Goal: Task Accomplishment & Management: Manage account settings

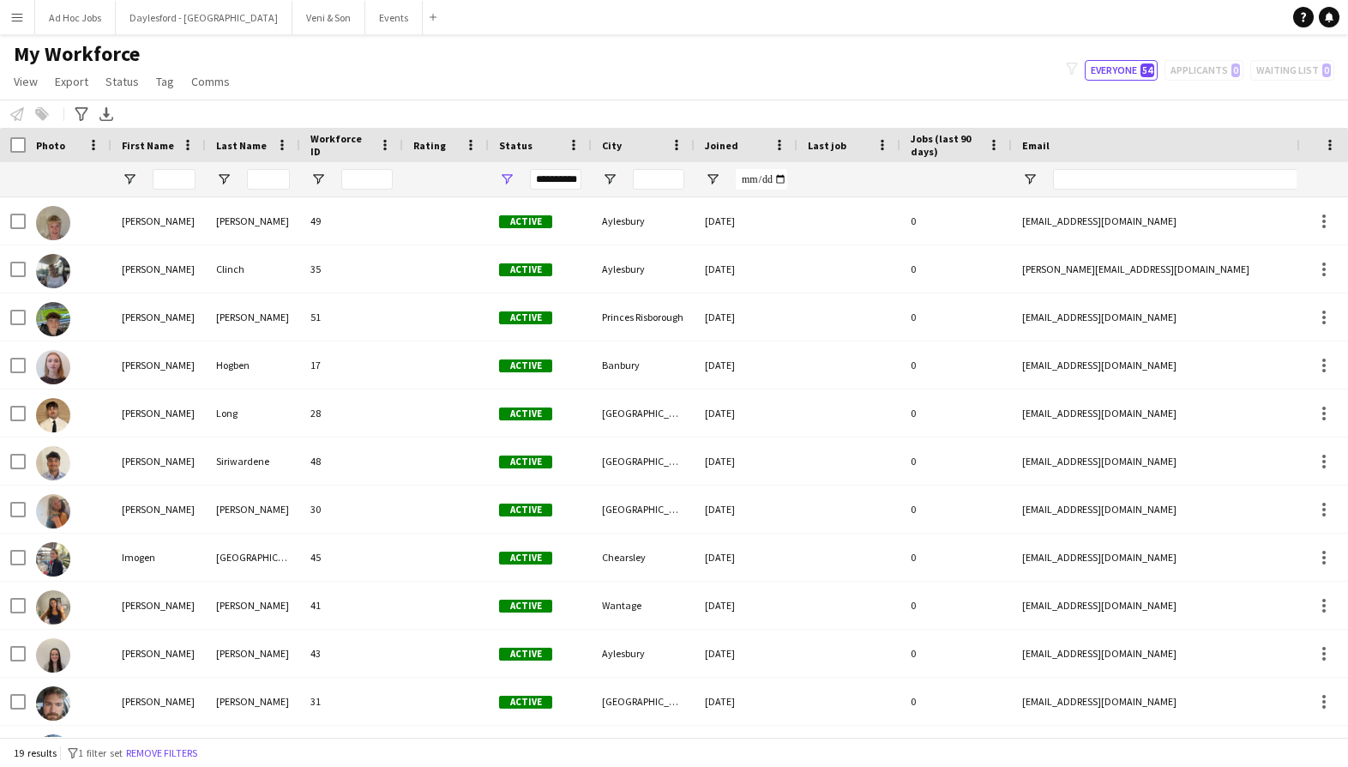
click at [20, 19] on app-icon "Menu" at bounding box center [17, 17] width 14 height 14
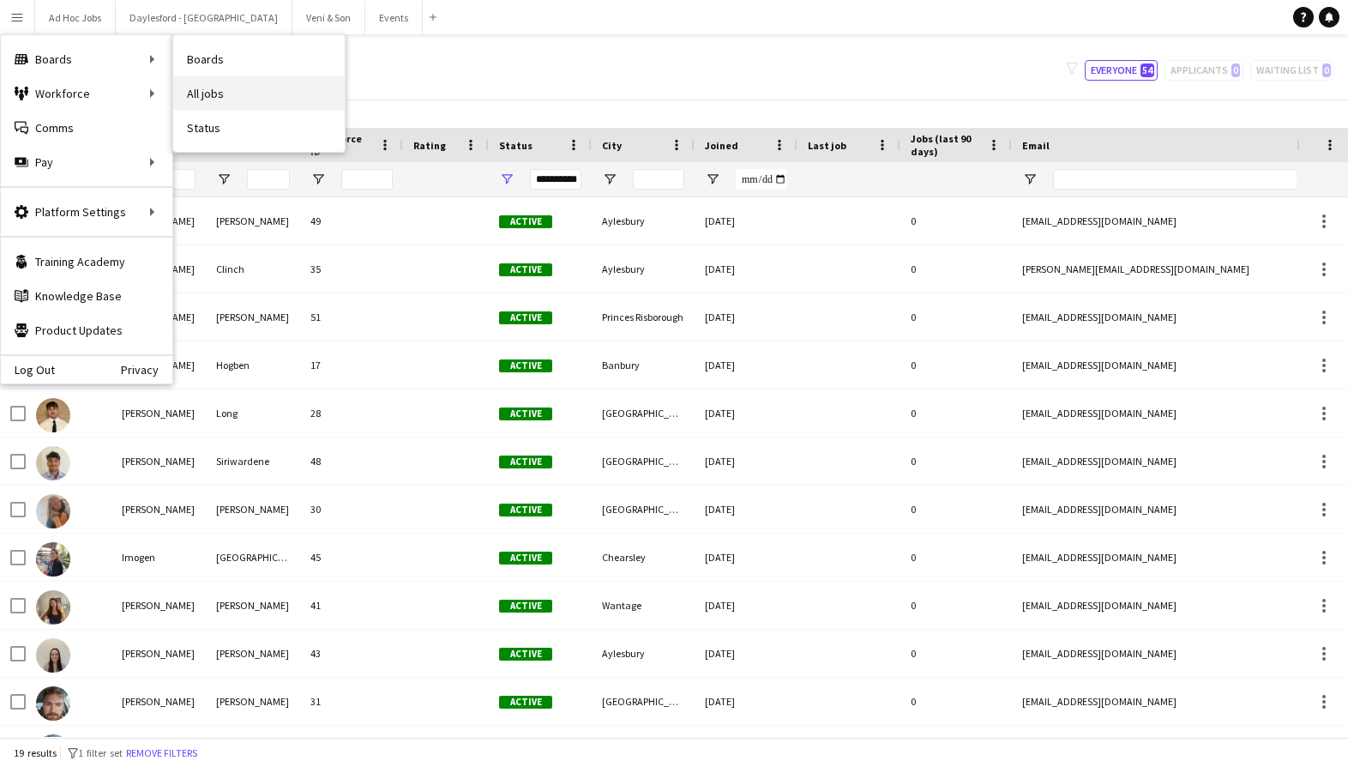
click at [199, 94] on link "All jobs" at bounding box center [259, 93] width 172 height 34
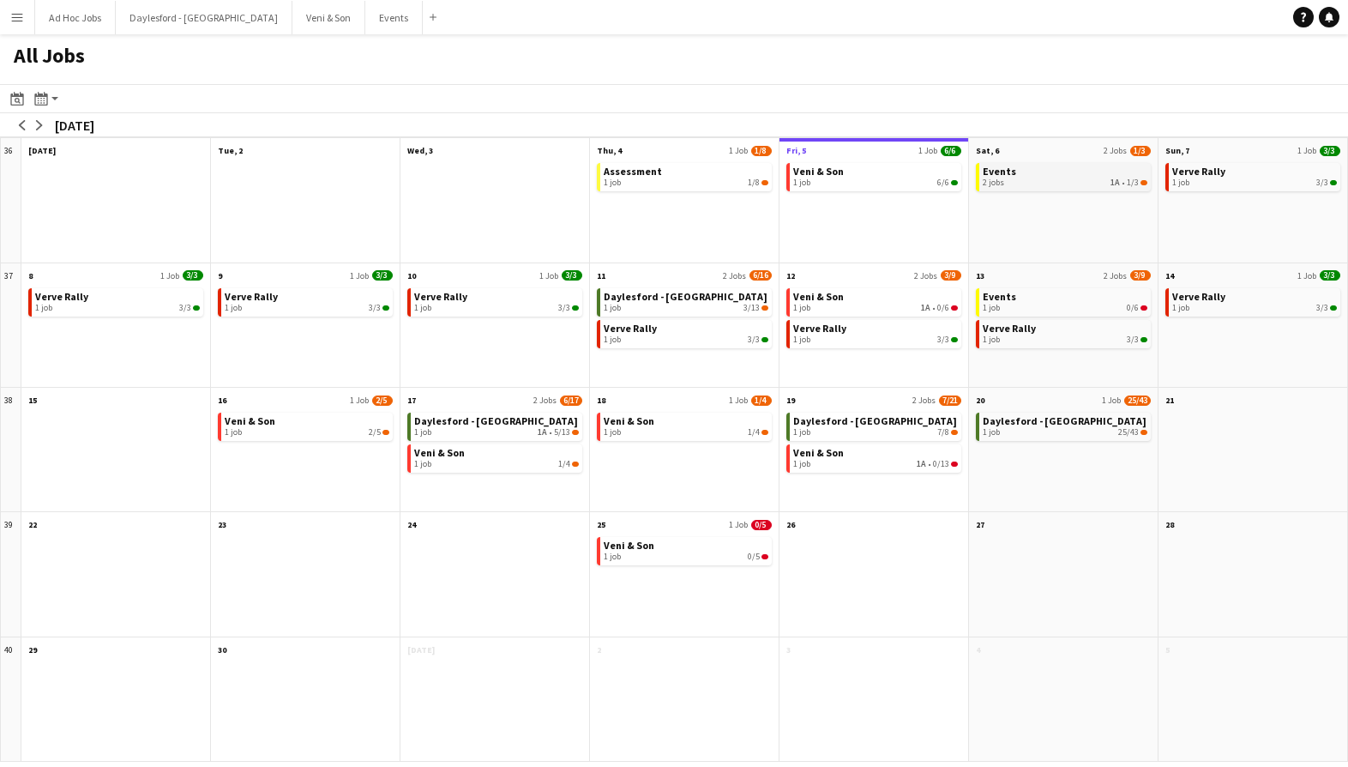
click at [1116, 184] on span "1A" at bounding box center [1115, 183] width 9 height 10
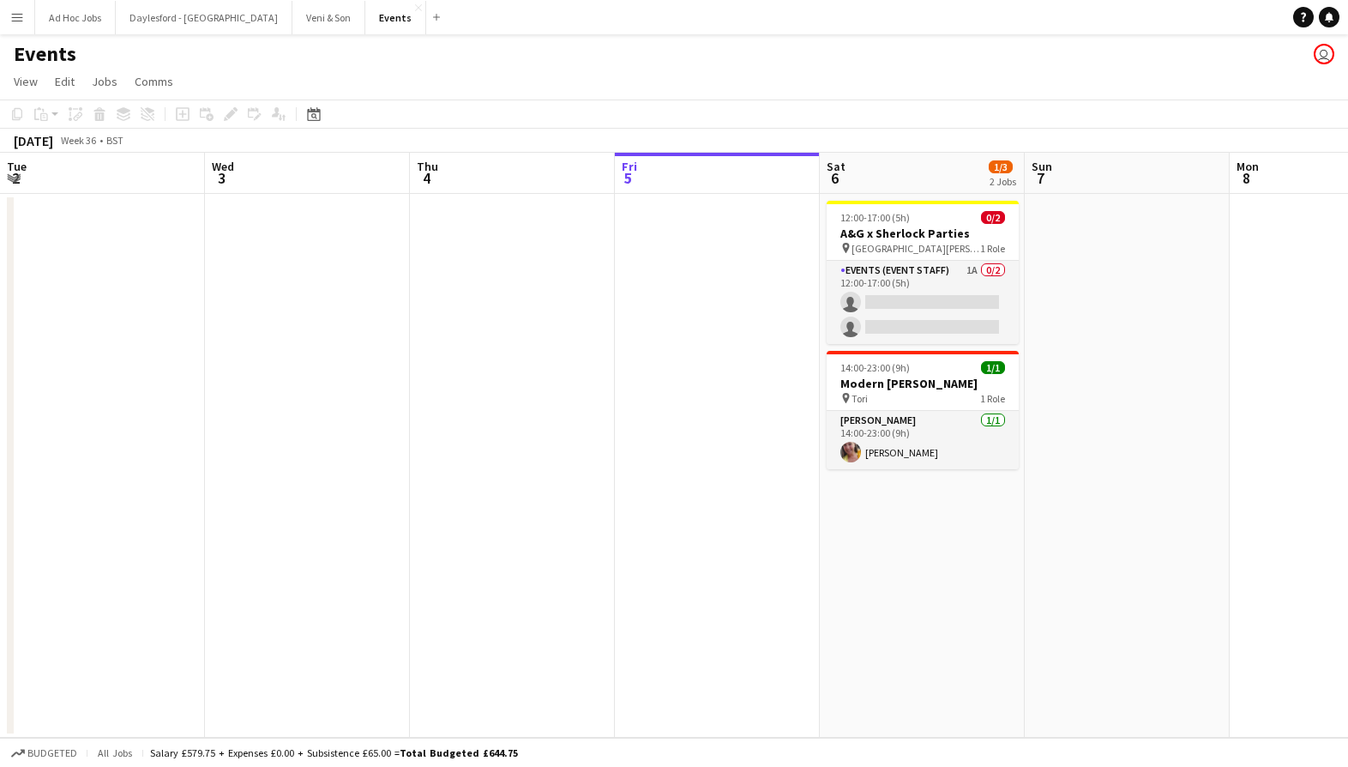
scroll to position [0, 410]
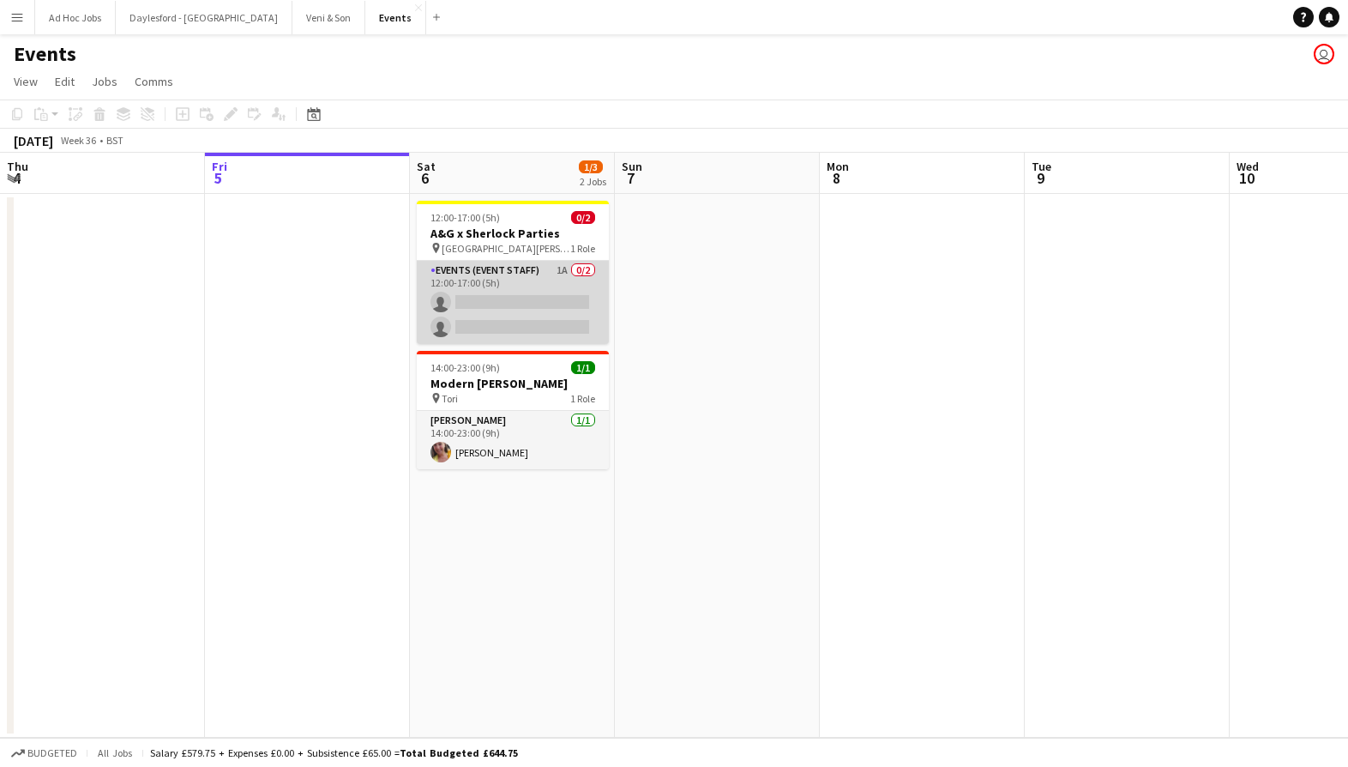
click at [486, 277] on app-card-role "Events (Event Staff) 1A 0/2 12:00-17:00 (5h) single-neutral-actions single-neut…" at bounding box center [513, 302] width 192 height 83
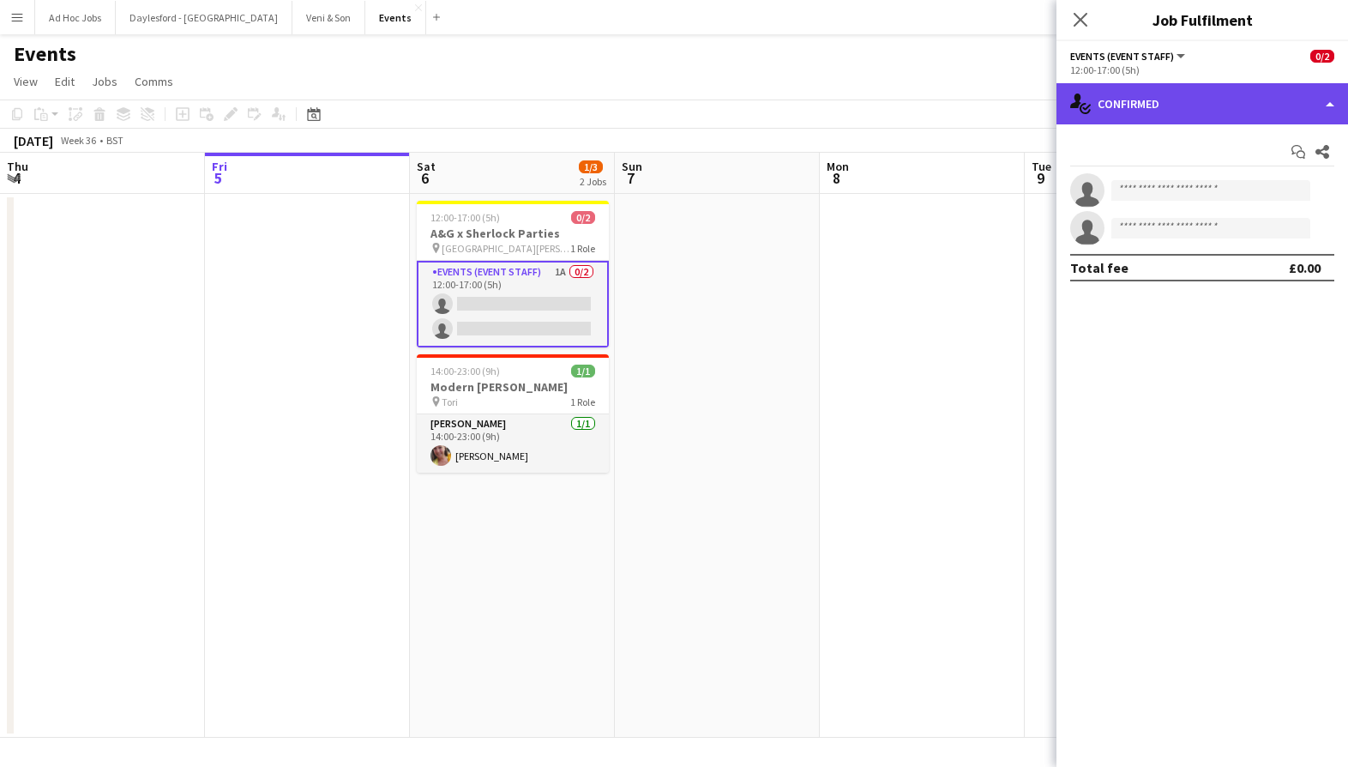
click at [1173, 96] on div "single-neutral-actions-check-2 Confirmed" at bounding box center [1203, 103] width 292 height 41
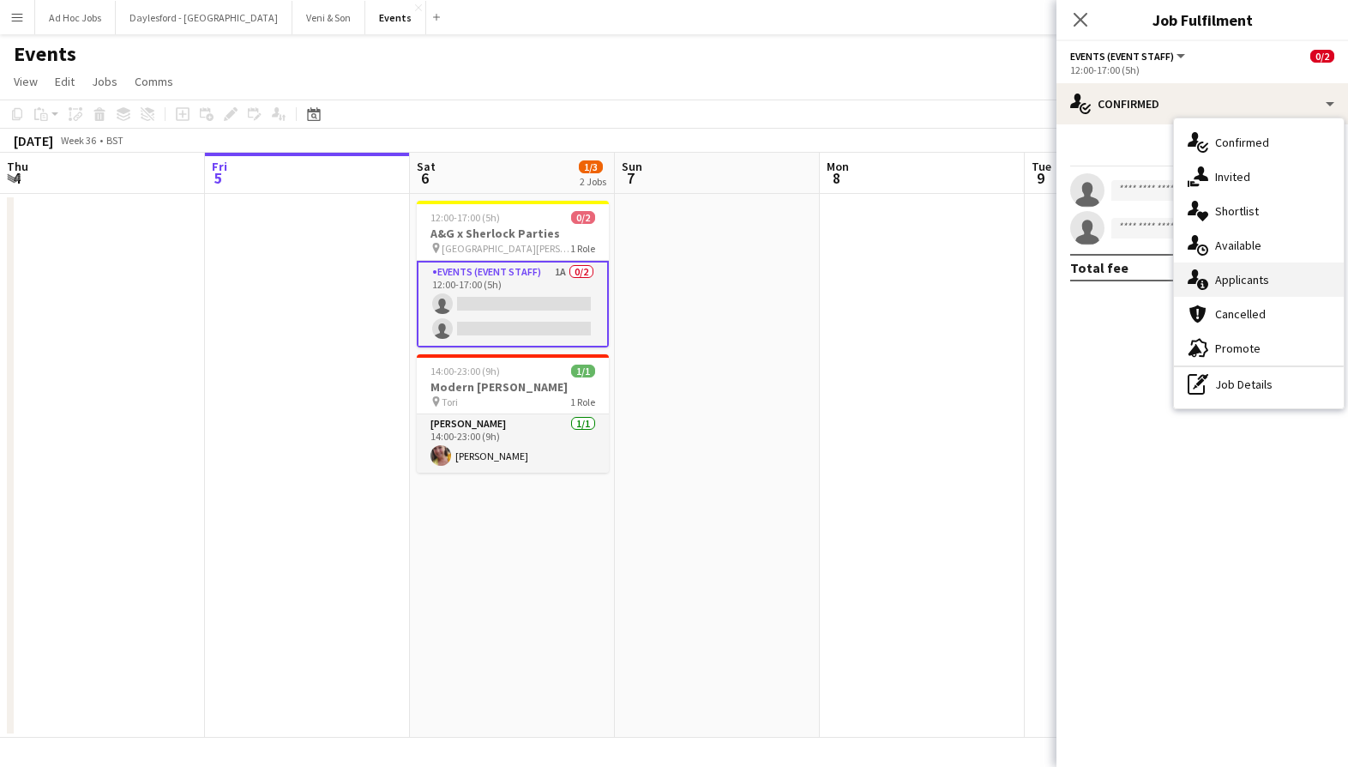
click at [1233, 286] on span "Applicants" at bounding box center [1242, 279] width 54 height 15
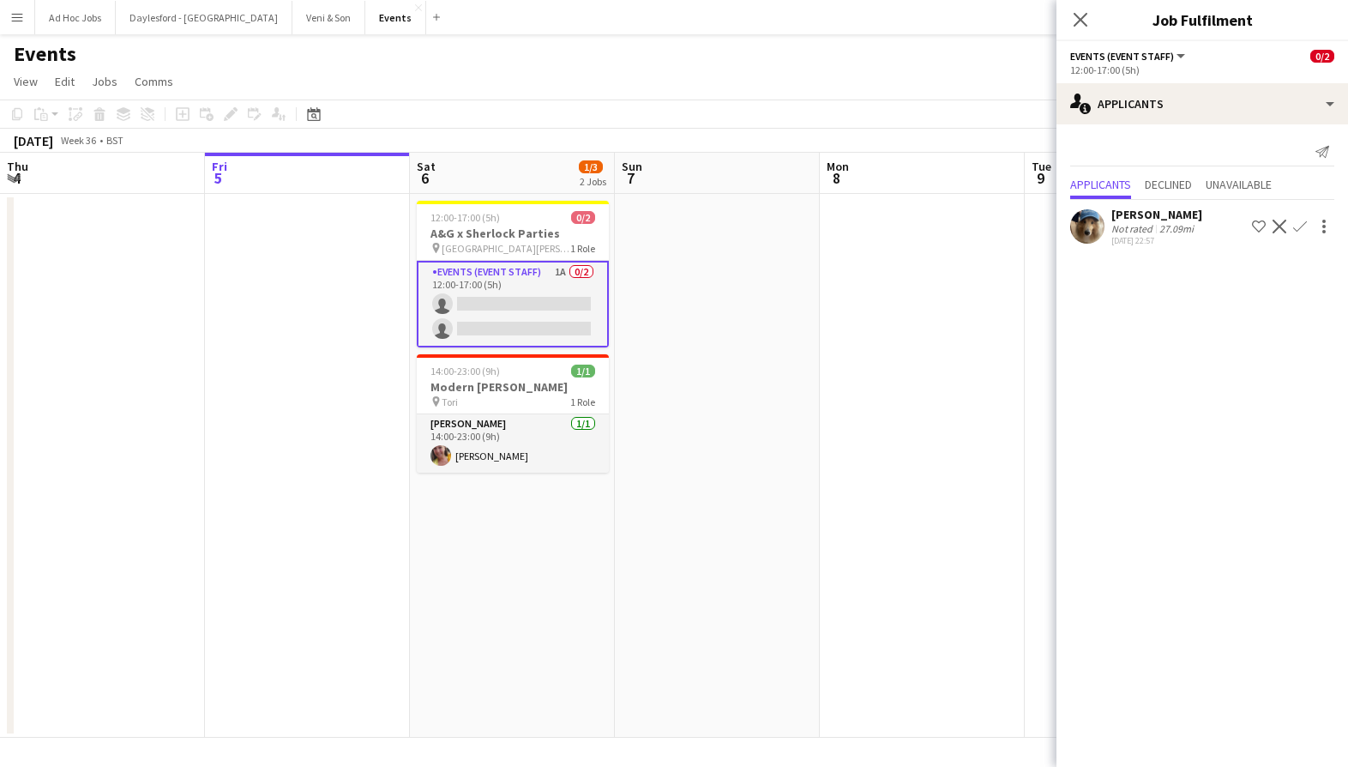
click at [1282, 227] on app-icon "Decline" at bounding box center [1280, 227] width 14 height 14
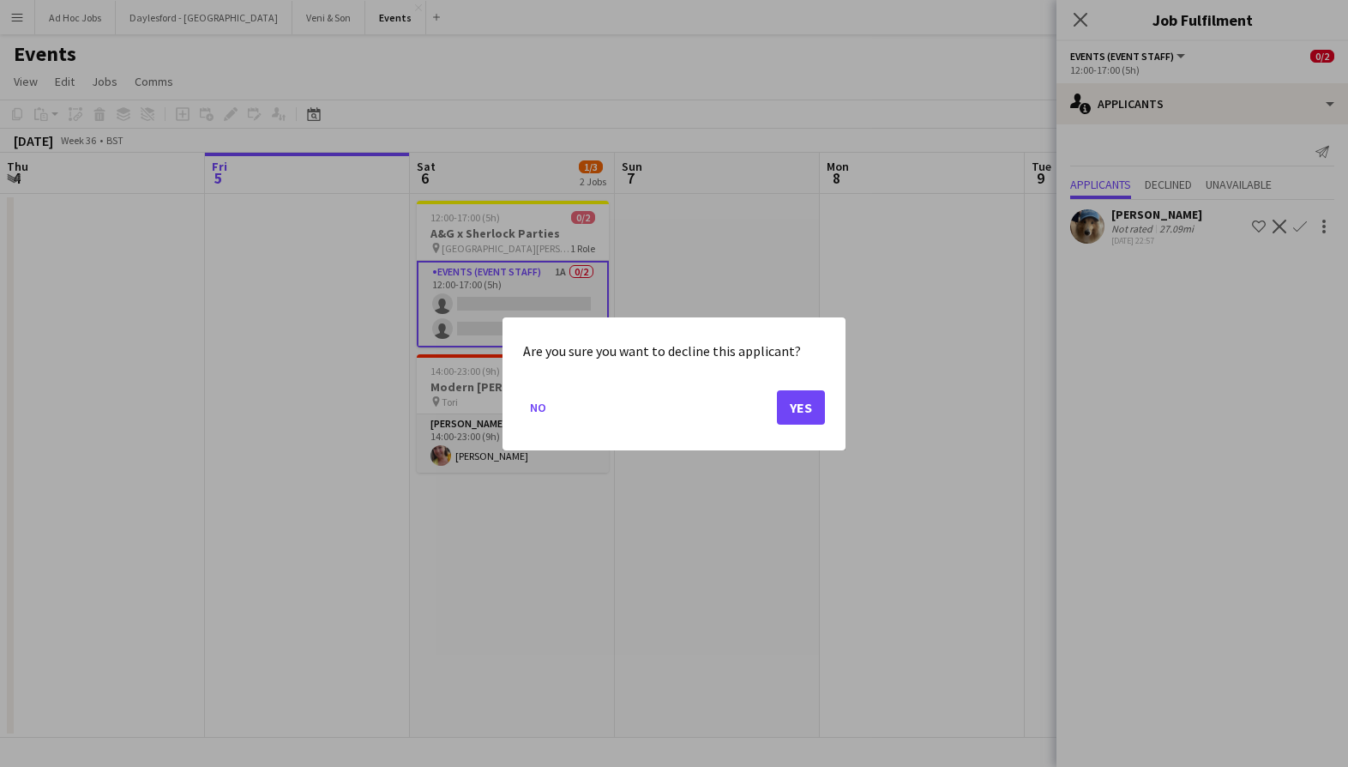
click at [823, 407] on button "Yes" at bounding box center [801, 406] width 48 height 34
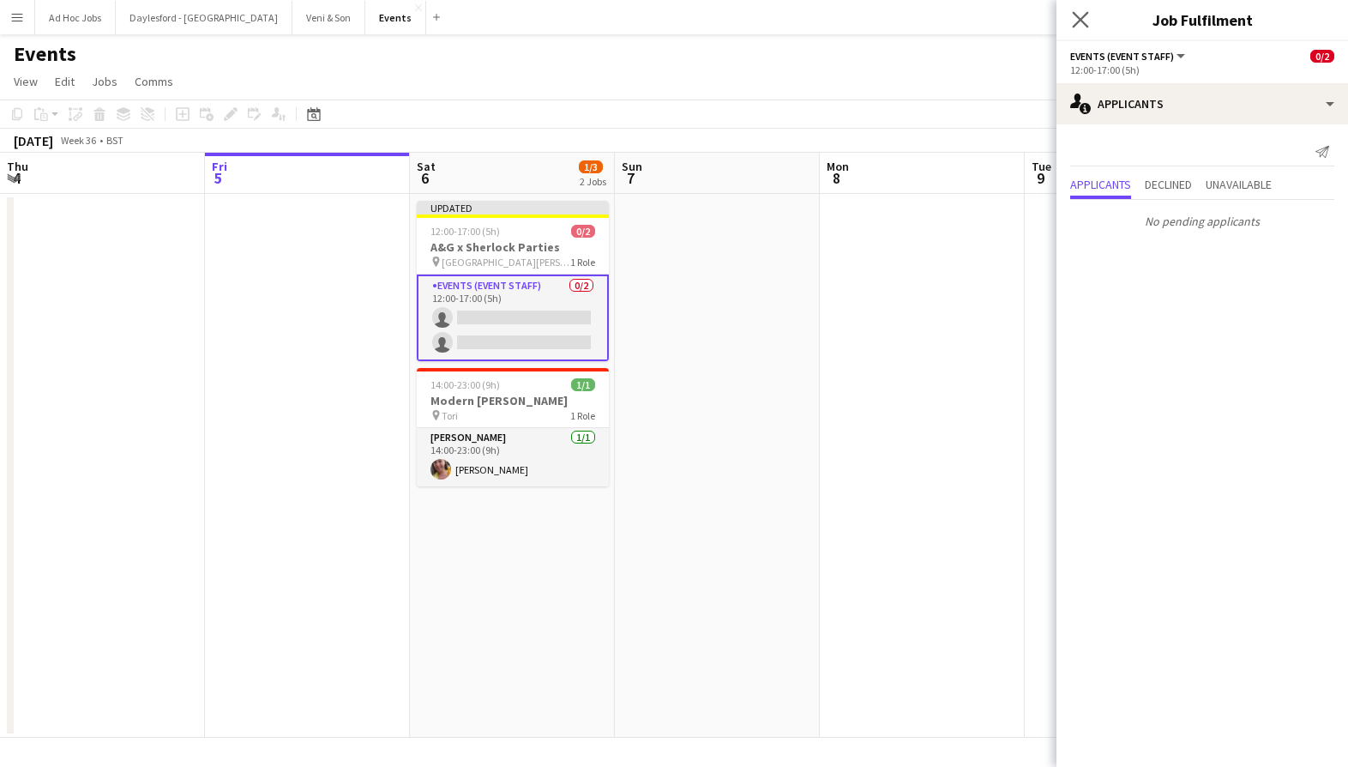
click at [1077, 29] on app-icon "Close pop-in" at bounding box center [1081, 20] width 25 height 25
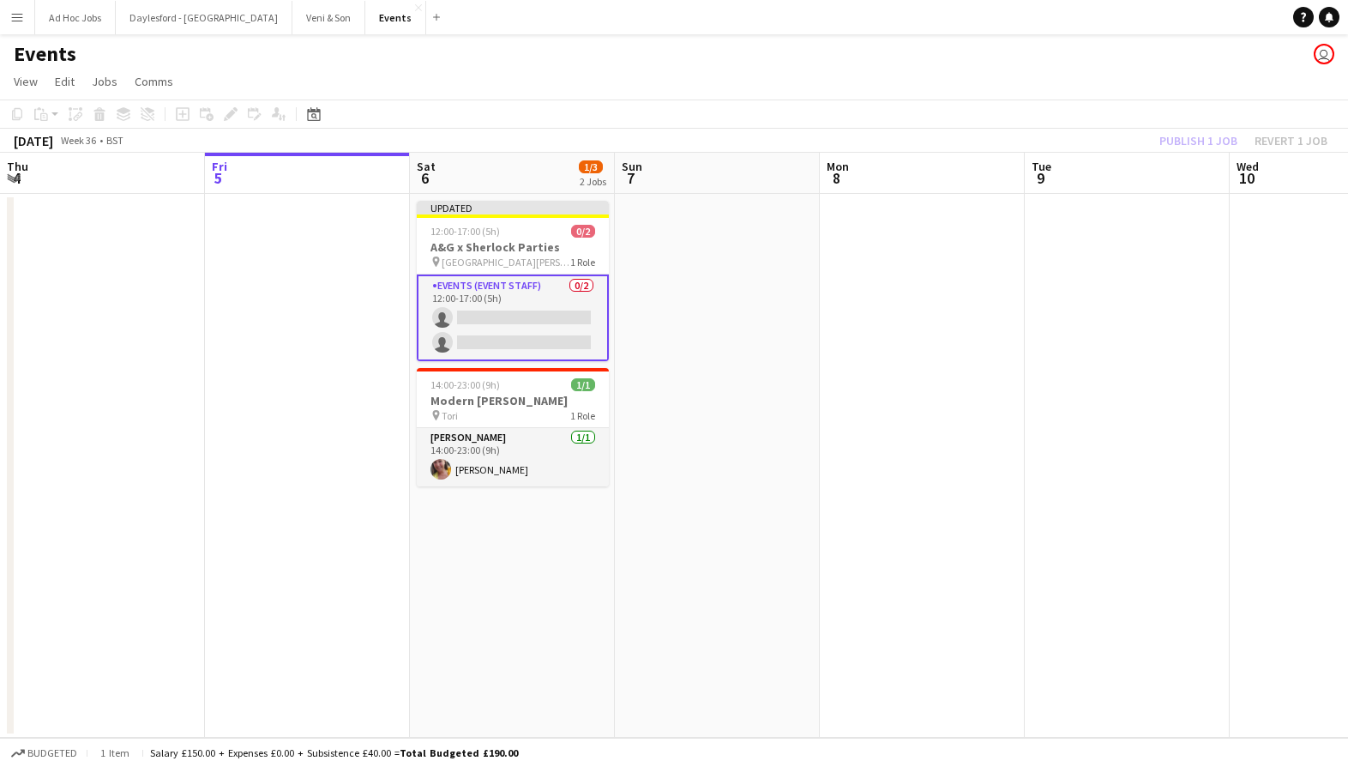
click at [1179, 140] on div "Publish 1 job Revert 1 job" at bounding box center [1243, 141] width 209 height 22
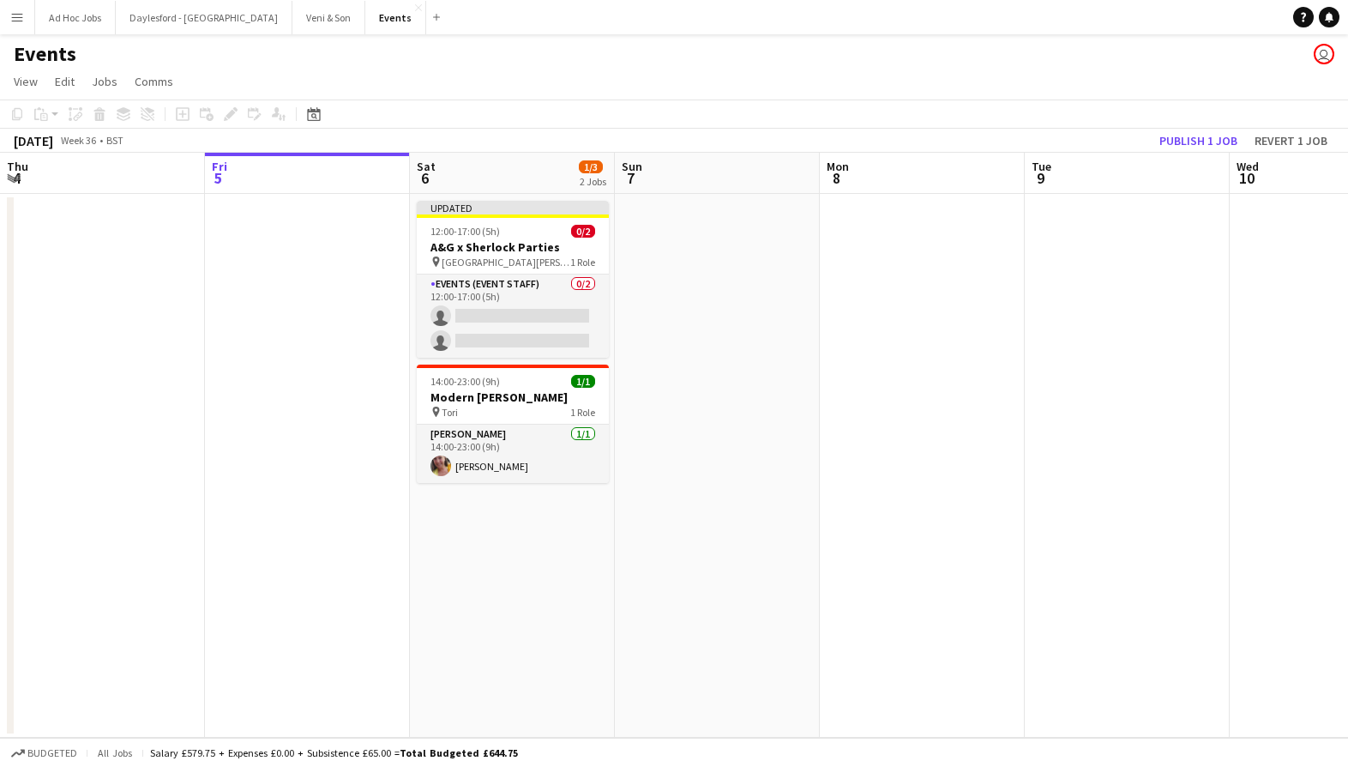
click at [1173, 148] on button "Publish 1 job" at bounding box center [1199, 141] width 92 height 22
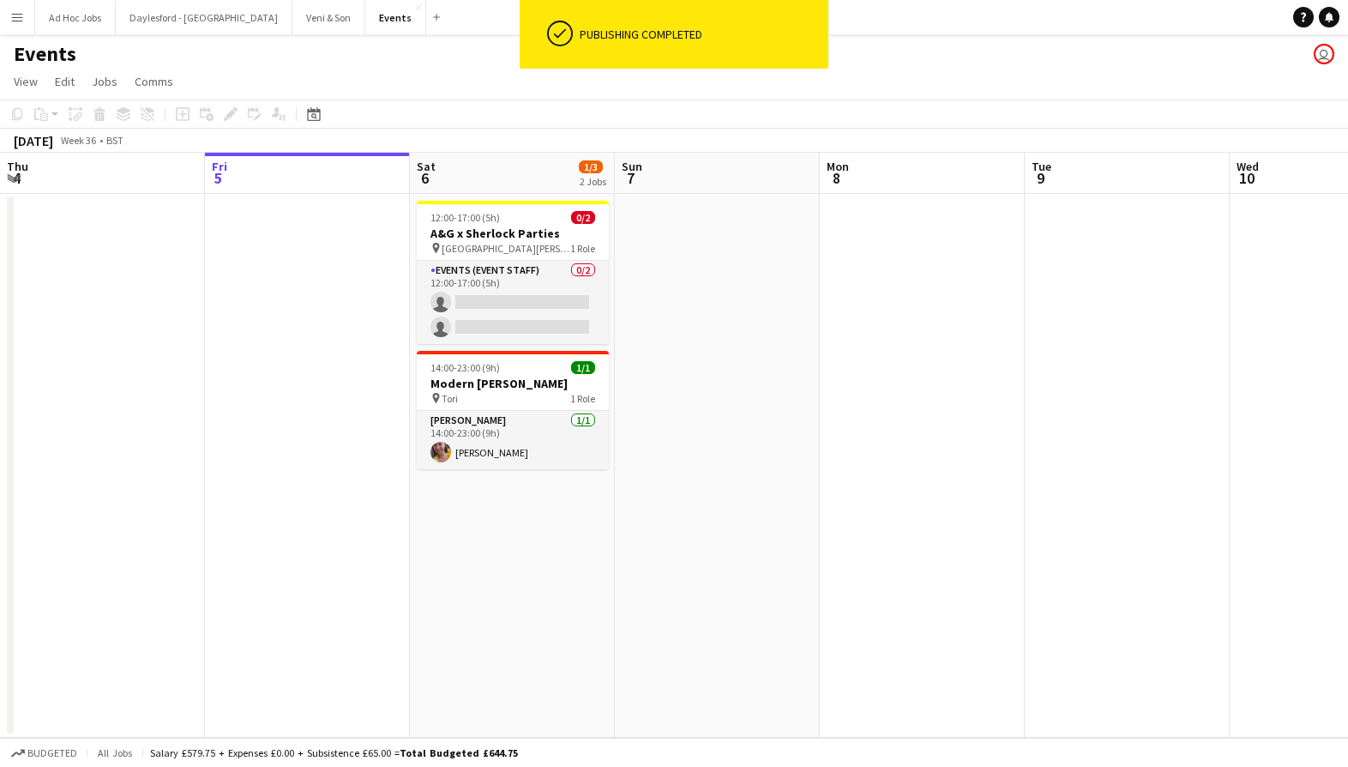
click at [12, 22] on app-icon "Menu" at bounding box center [17, 17] width 14 height 14
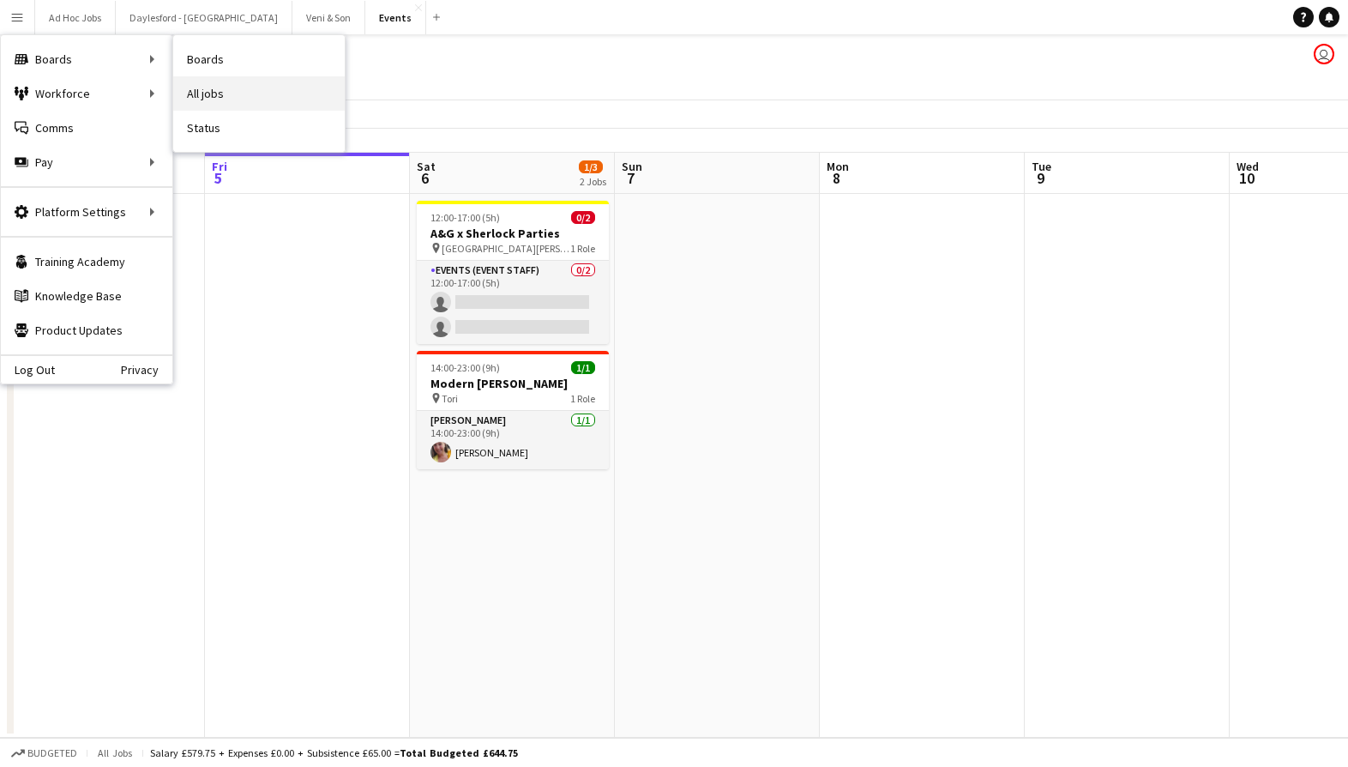
click at [215, 89] on link "All jobs" at bounding box center [259, 93] width 172 height 34
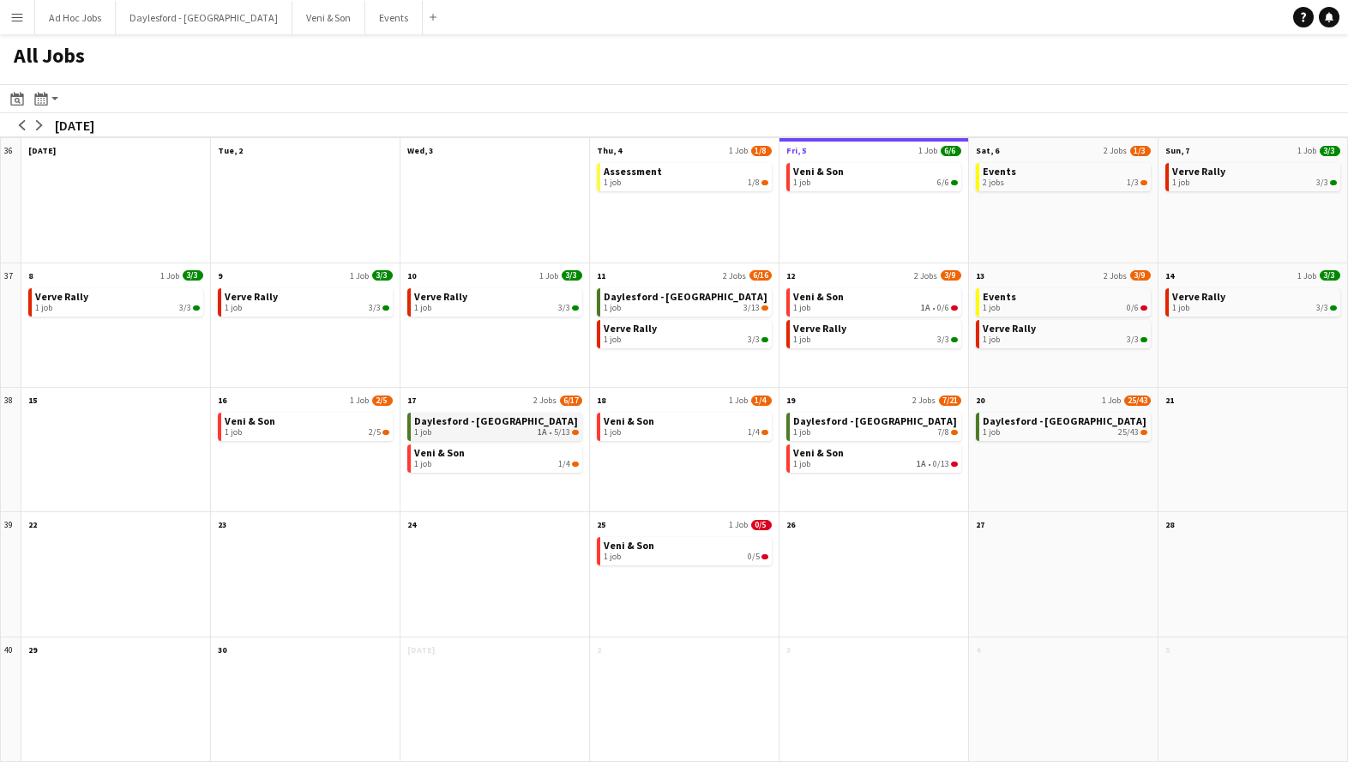
click at [477, 434] on div "1 job 1A • 5/13" at bounding box center [496, 432] width 165 height 10
click at [855, 300] on link "Veni & Son 1 job 1A • 0/6" at bounding box center [875, 300] width 165 height 25
click at [857, 464] on div "1 job 1A • 0/13" at bounding box center [875, 464] width 165 height 10
click at [496, 456] on link "Veni & Son 1 job 1/4" at bounding box center [496, 456] width 165 height 25
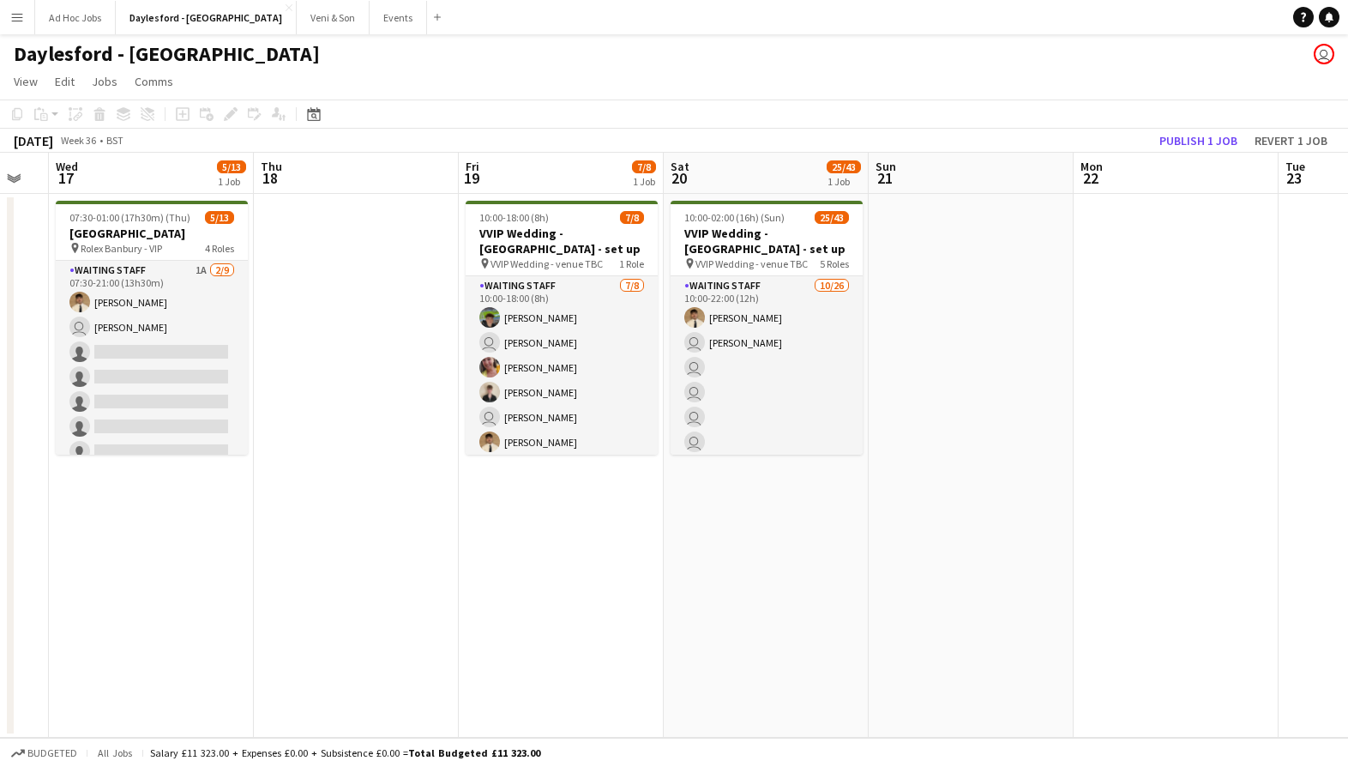
scroll to position [0, 635]
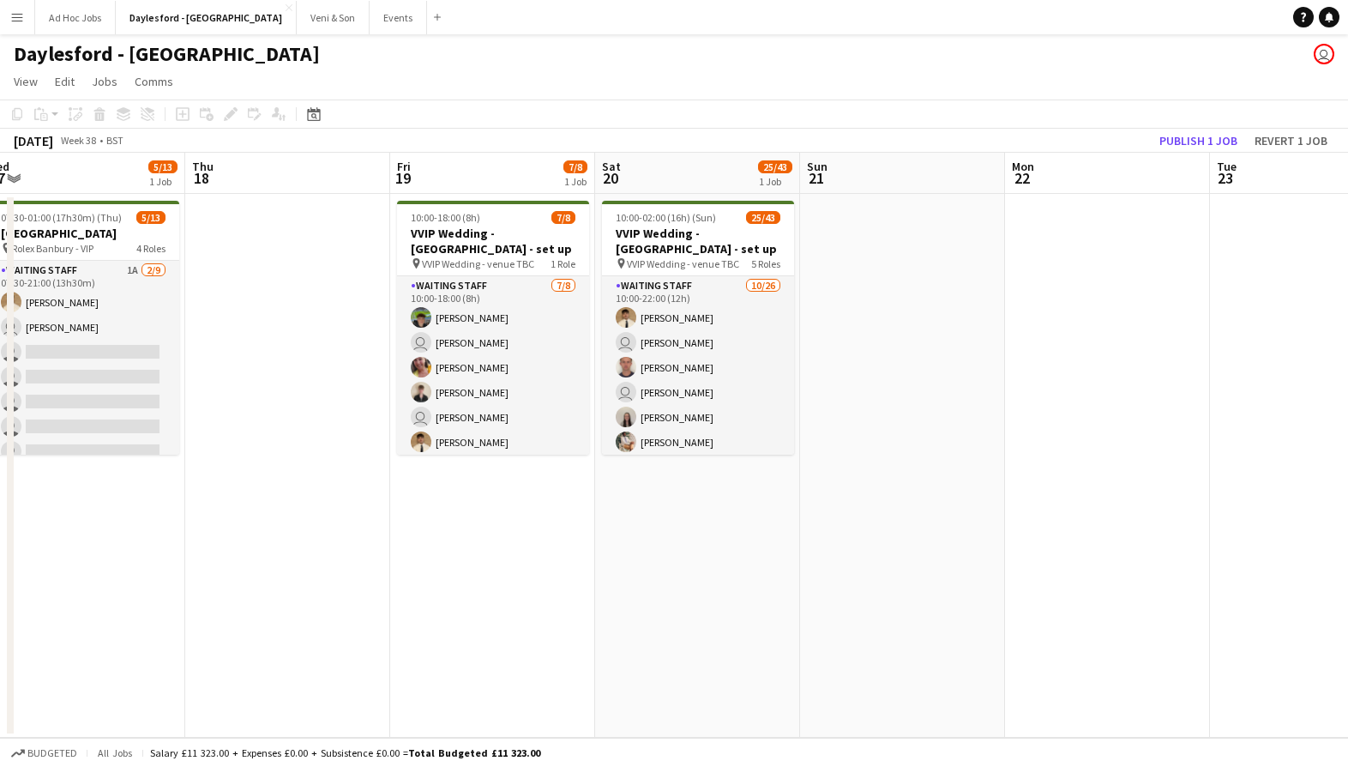
click at [294, 318] on app-date-cell at bounding box center [287, 466] width 205 height 544
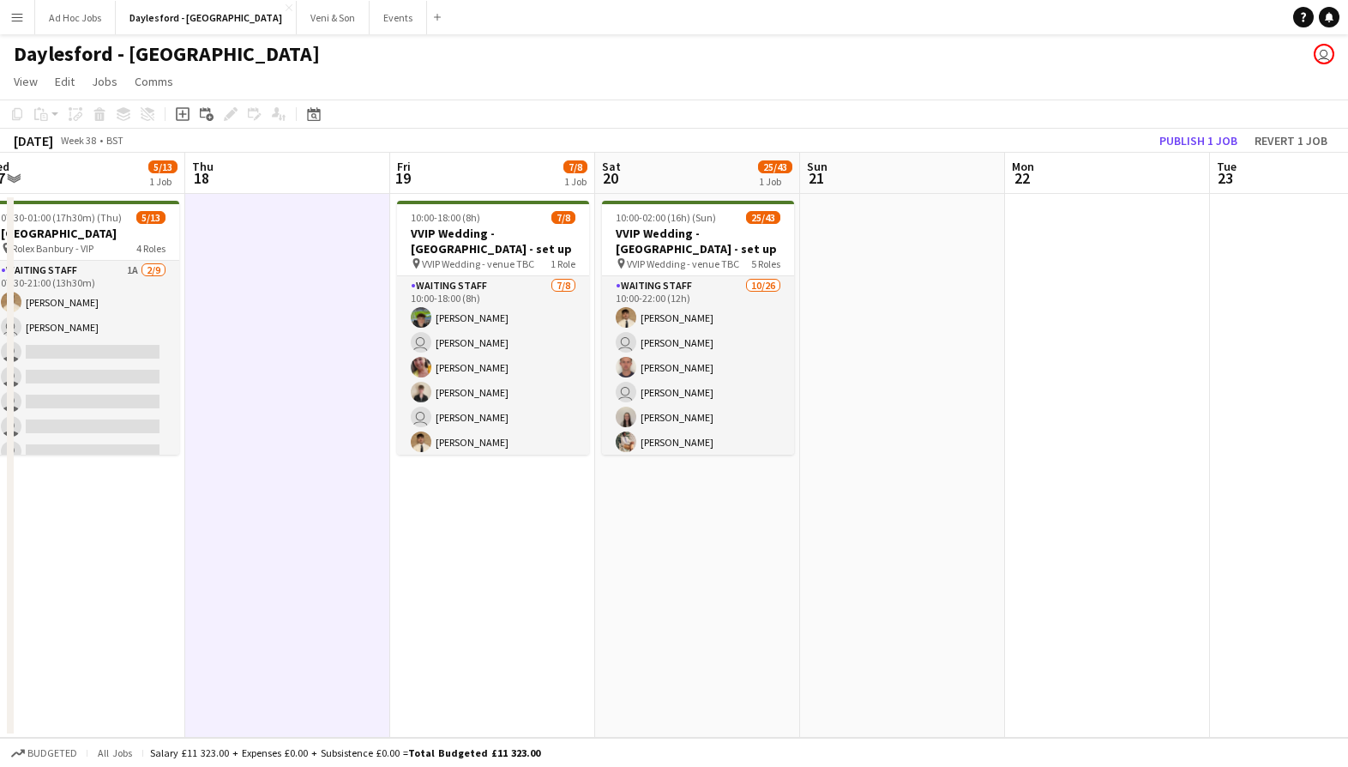
click at [280, 320] on app-date-cell at bounding box center [287, 466] width 205 height 544
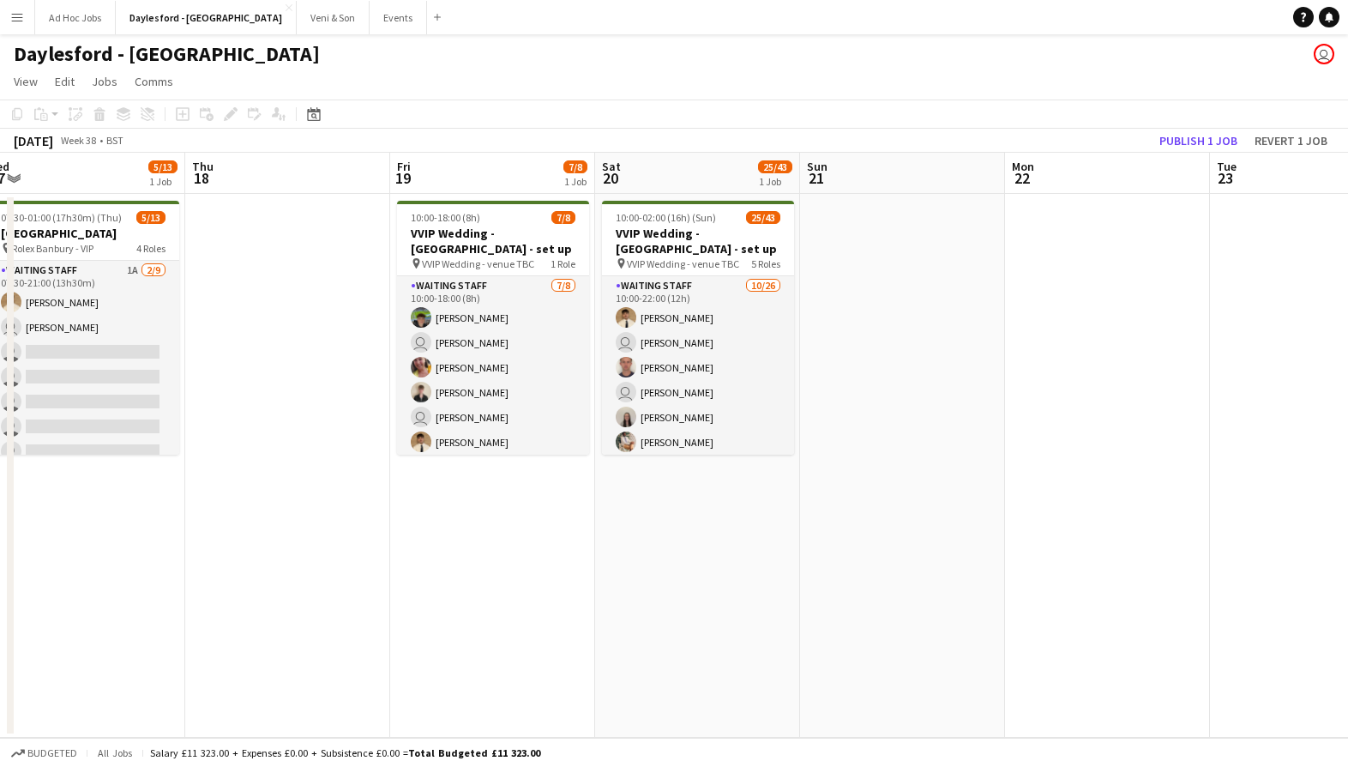
click at [283, 320] on app-date-cell at bounding box center [287, 466] width 205 height 544
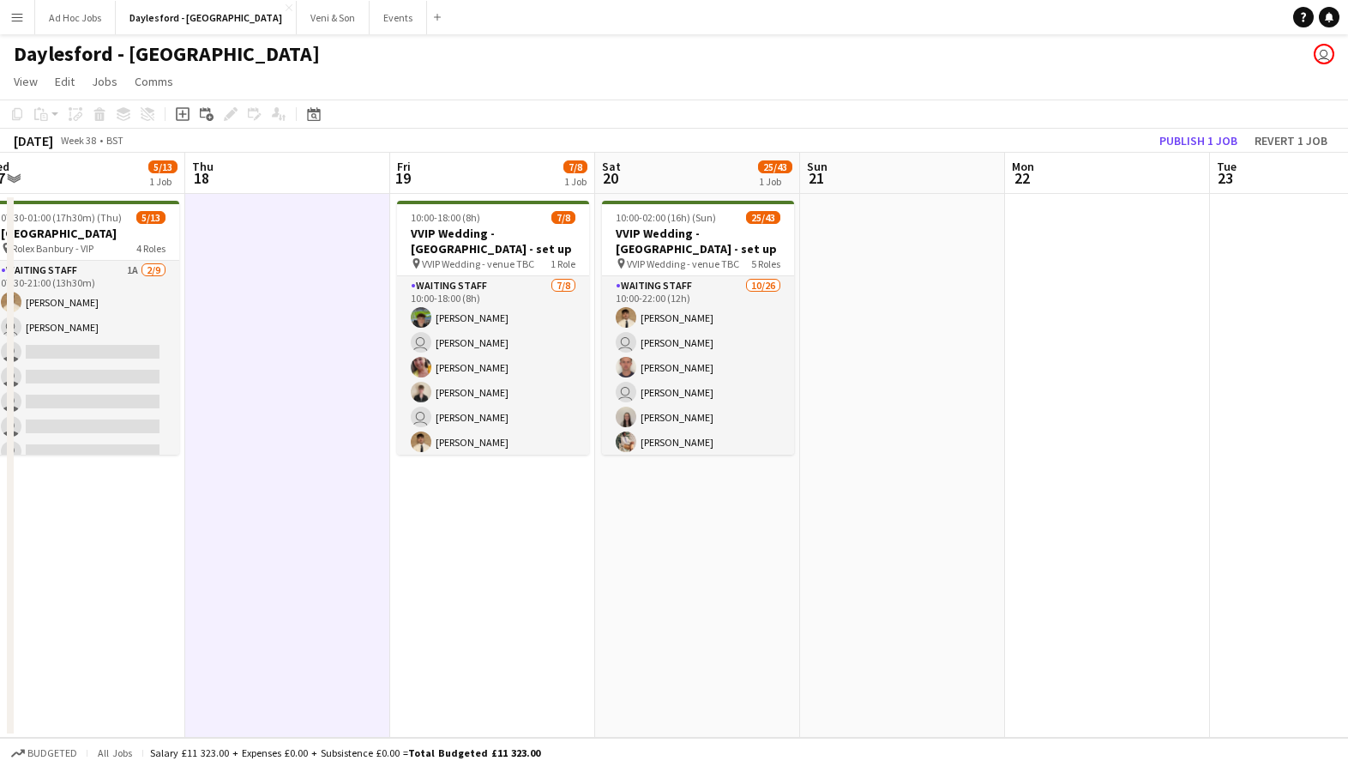
click at [249, 356] on app-date-cell at bounding box center [287, 466] width 205 height 544
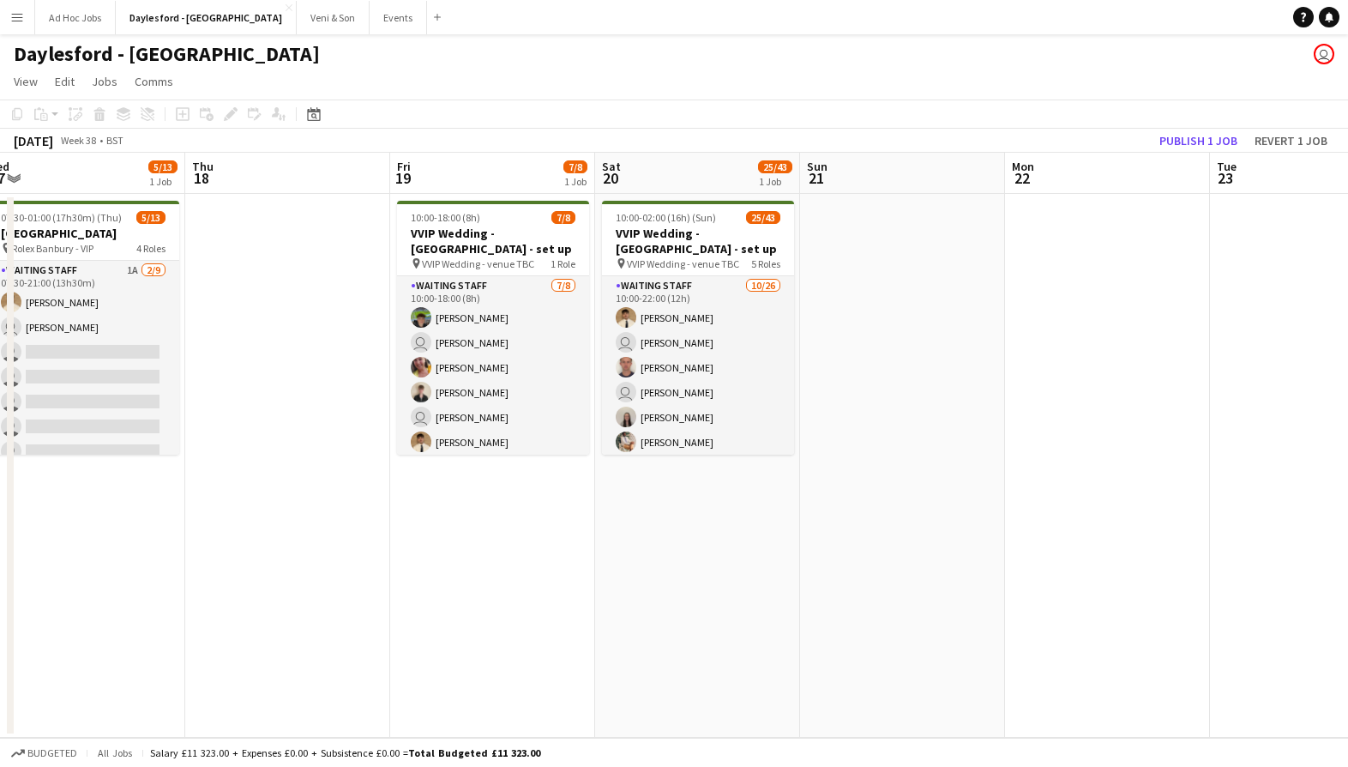
click at [237, 351] on app-date-cell at bounding box center [287, 466] width 205 height 544
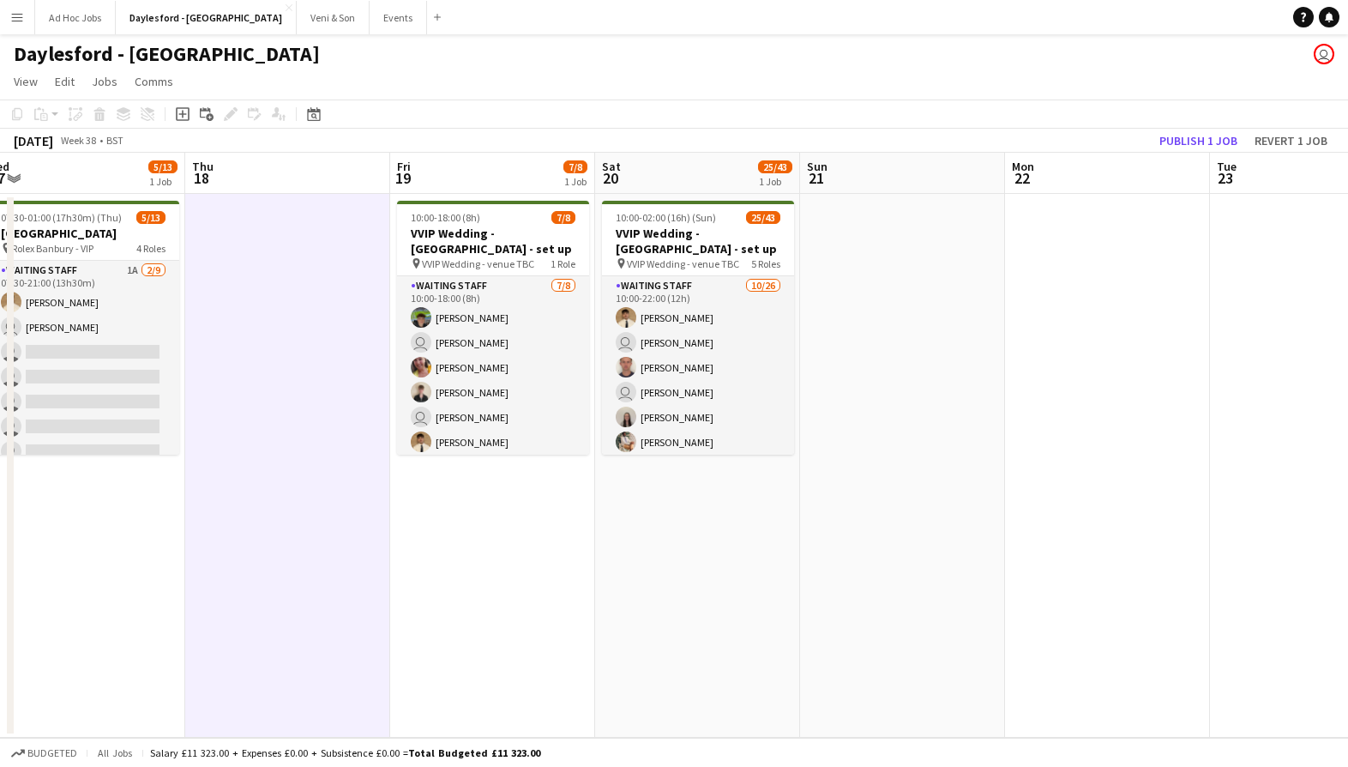
click at [222, 345] on app-date-cell at bounding box center [287, 466] width 205 height 544
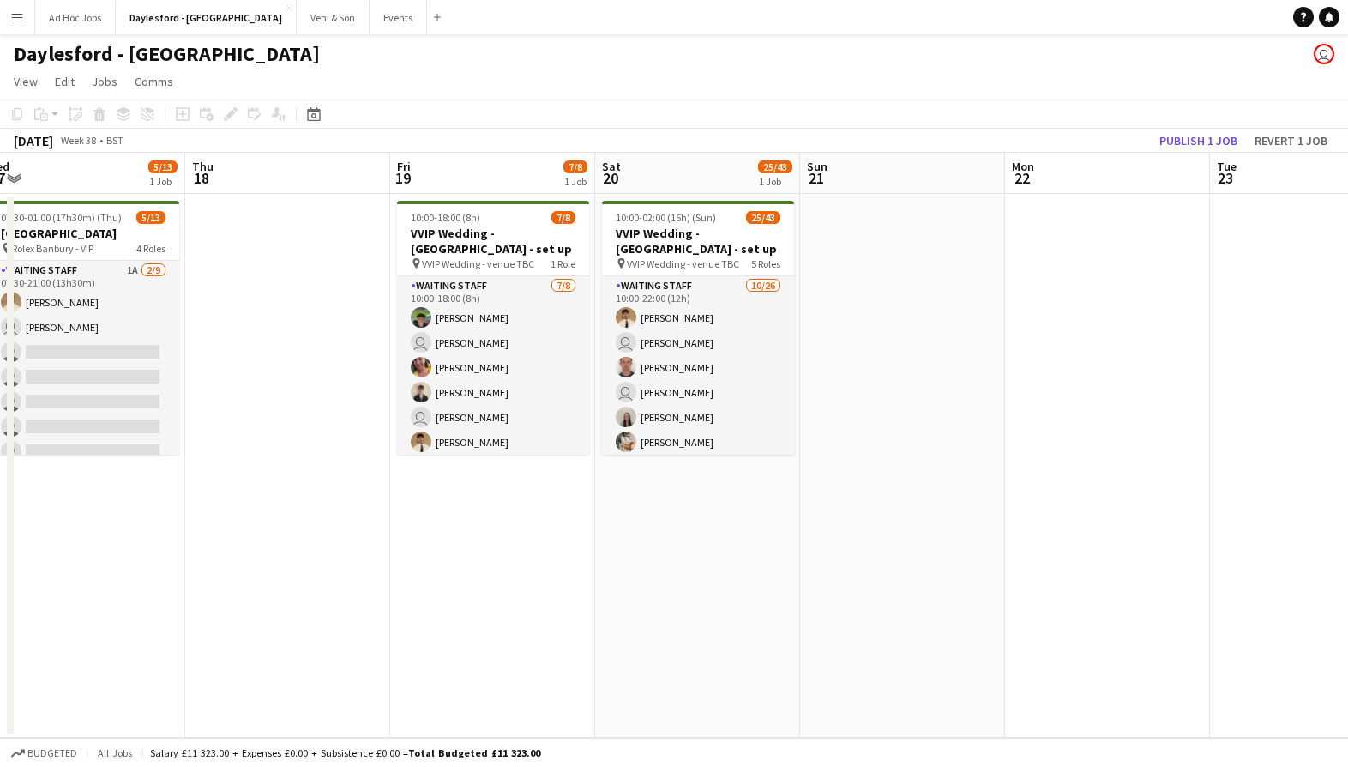
drag, startPoint x: 404, startPoint y: 321, endPoint x: 206, endPoint y: 348, distance: 200.0
click at [403, 321] on app-card-role "Waiting Staff 7/8 10:00-18:00 (8h) Dominic Loughran user Patrick McNamara Ruth …" at bounding box center [493, 392] width 192 height 232
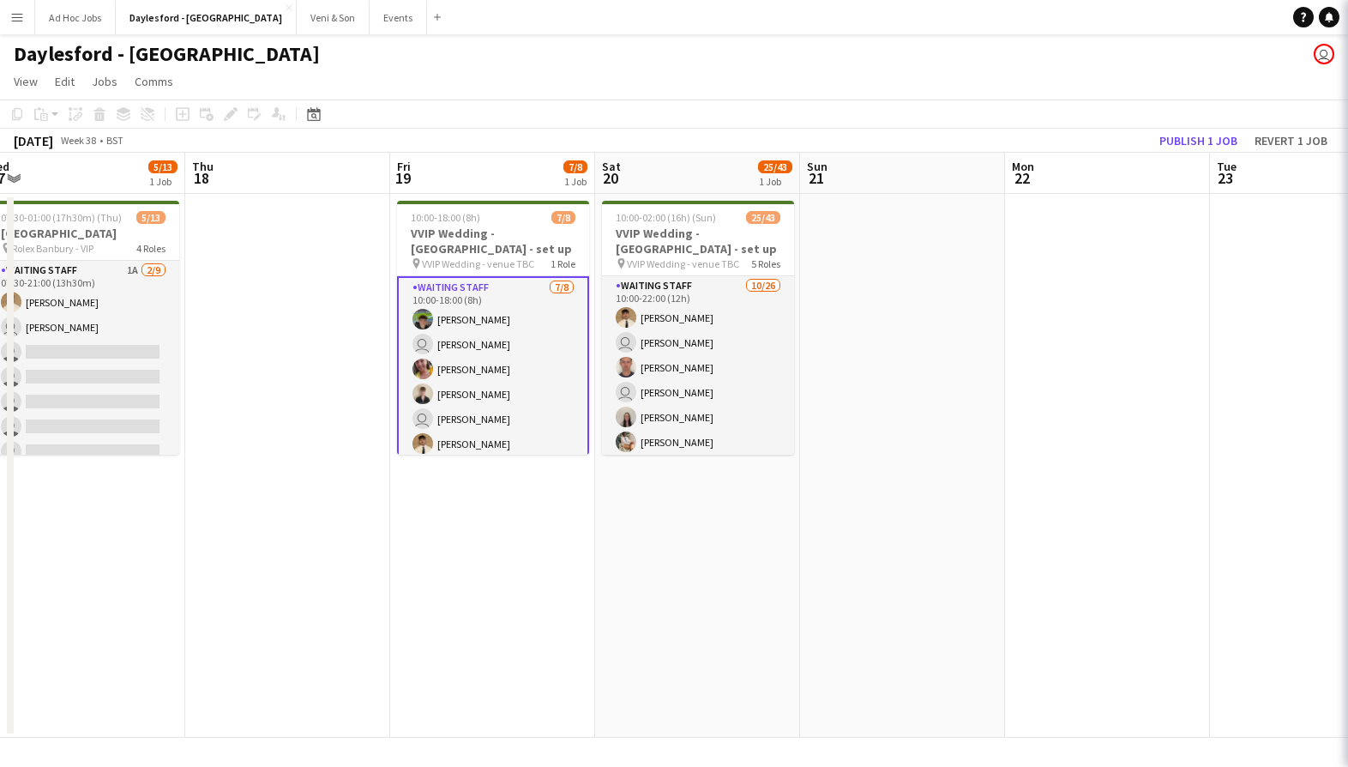
click at [206, 348] on app-date-cell at bounding box center [287, 466] width 205 height 544
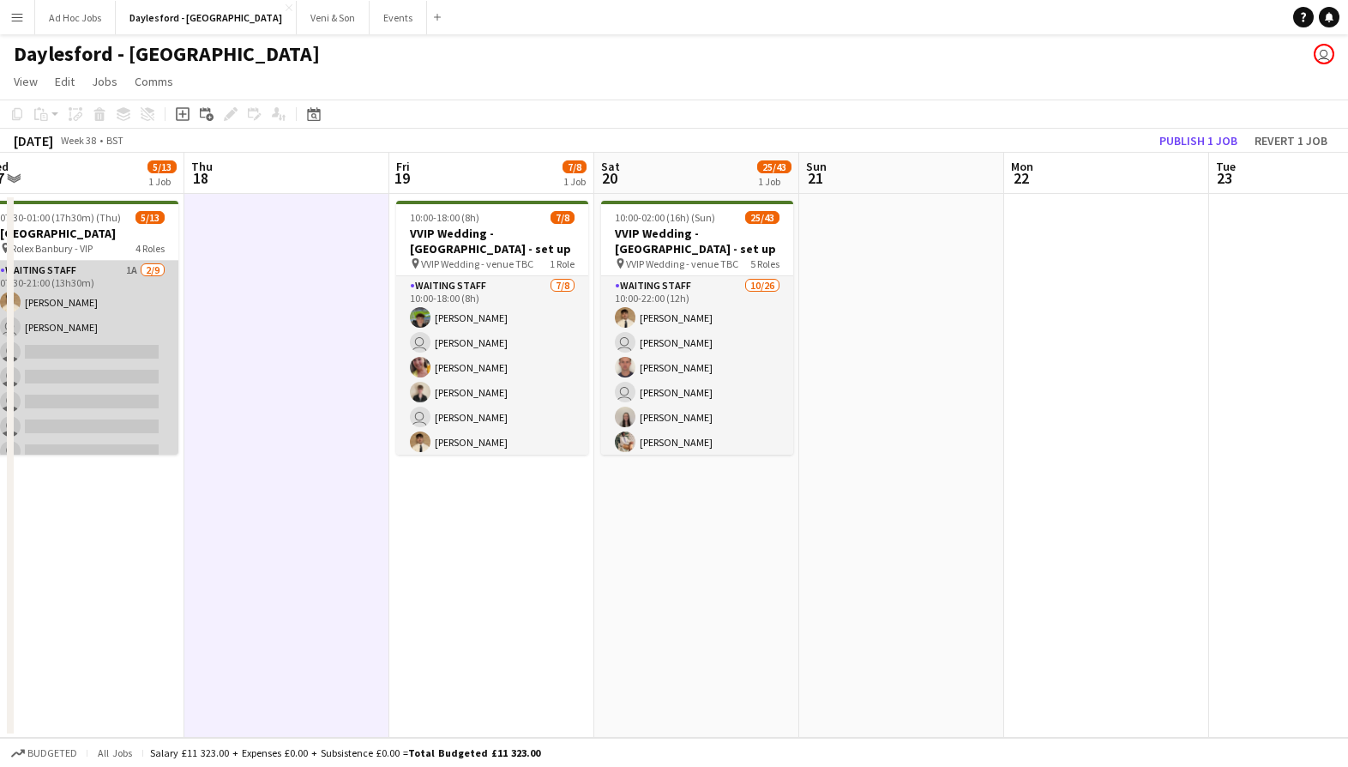
click at [113, 338] on app-card-role "Waiting Staff 1A 2/9 07:30-21:00 (13h30m) George Long user Franco Rubinstein si…" at bounding box center [82, 389] width 192 height 257
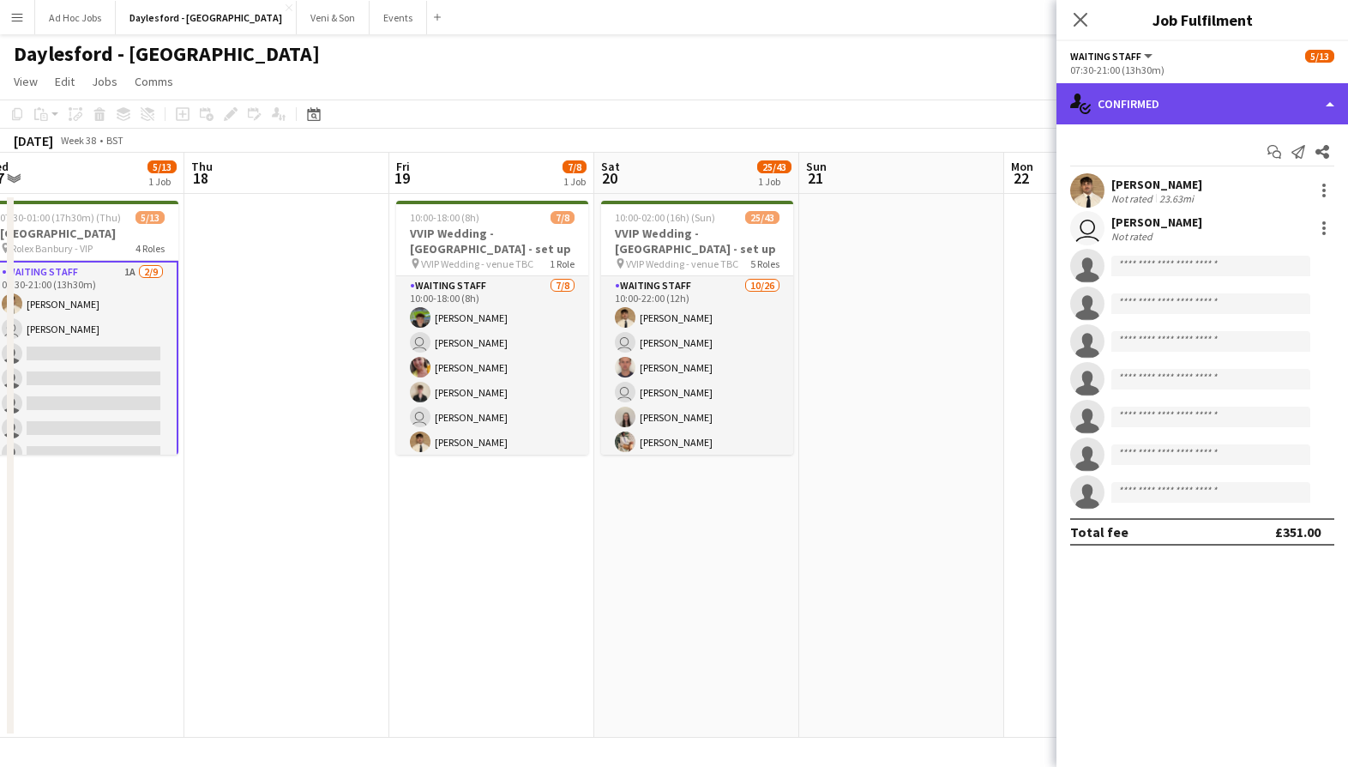
click at [1166, 94] on div "single-neutral-actions-check-2 Confirmed" at bounding box center [1203, 103] width 292 height 41
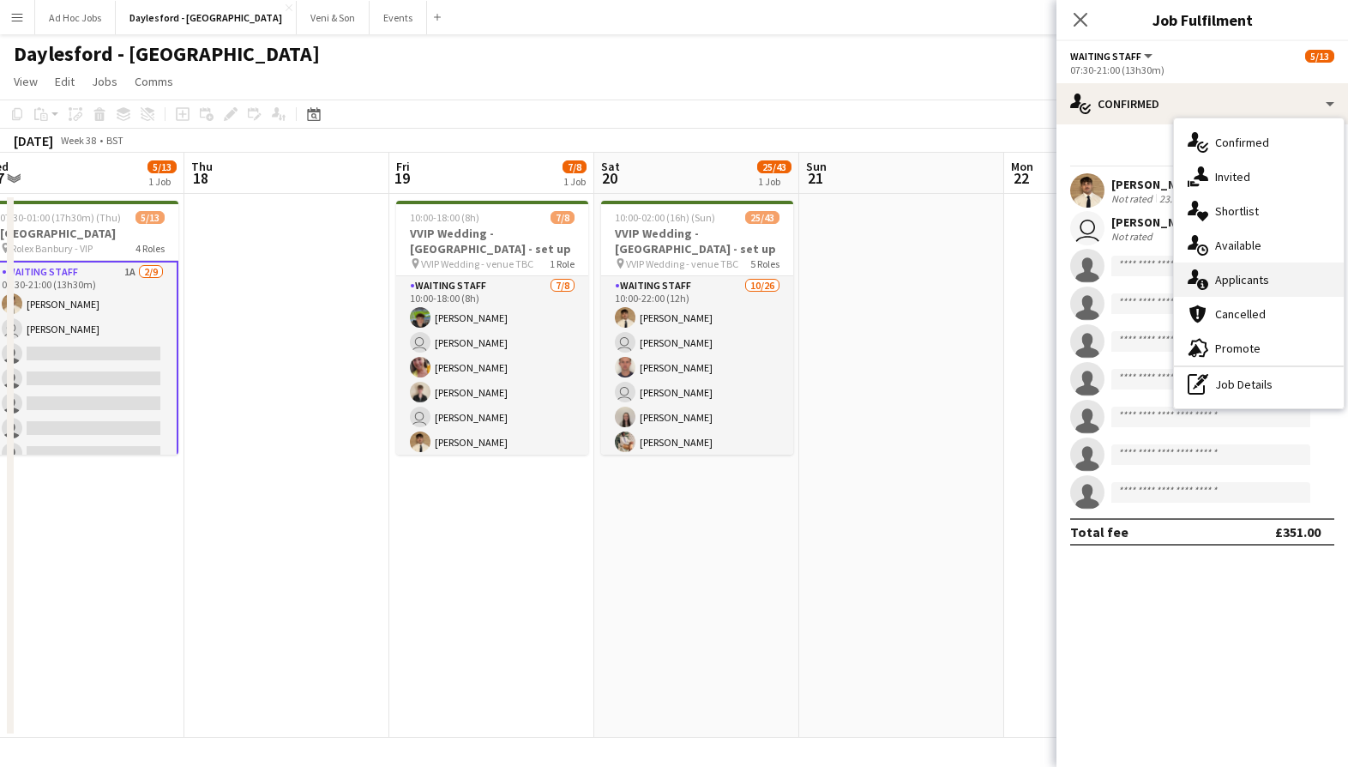
click at [1252, 272] on span "Applicants" at bounding box center [1242, 279] width 54 height 15
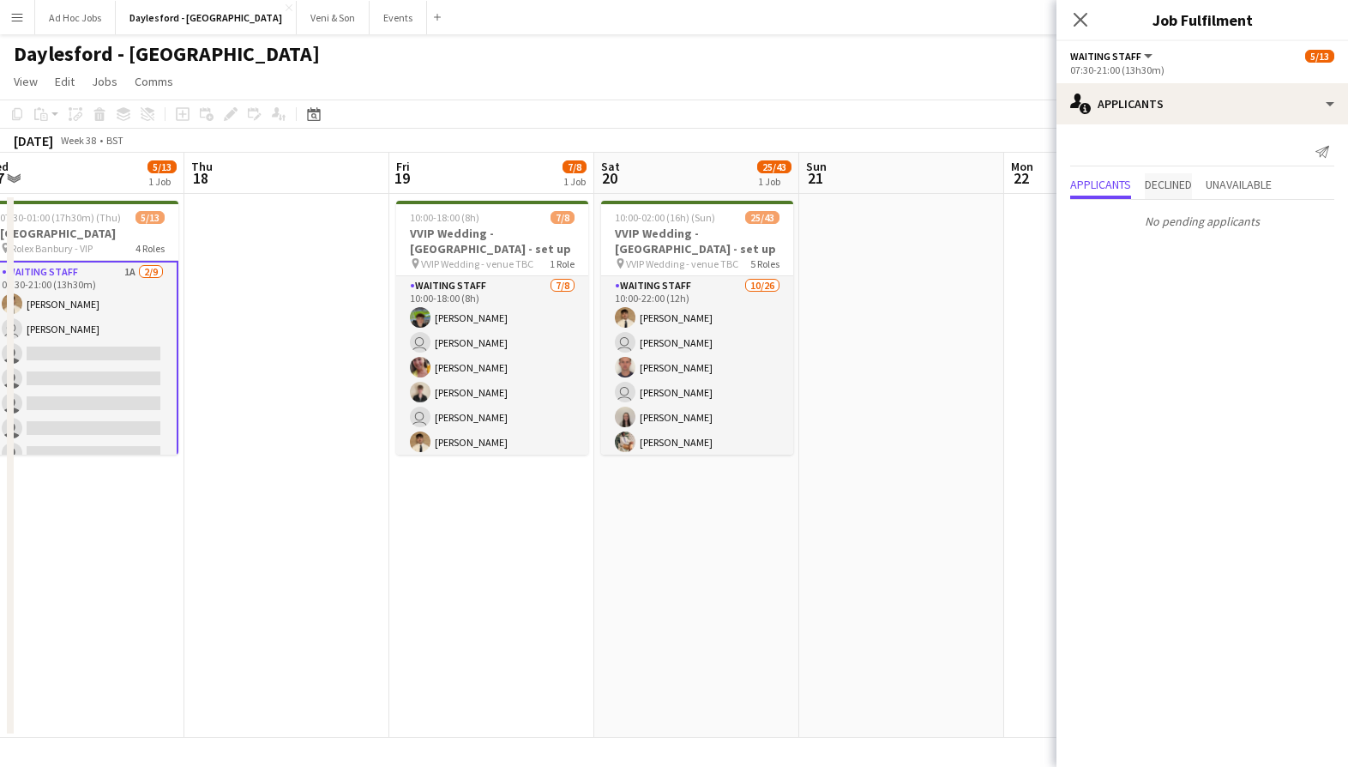
click at [1174, 187] on span "Declined" at bounding box center [1168, 184] width 47 height 12
click at [1233, 186] on p "No declined applicants" at bounding box center [1203, 186] width 292 height 29
click at [1235, 157] on span "Unavailable" at bounding box center [1239, 151] width 66 height 26
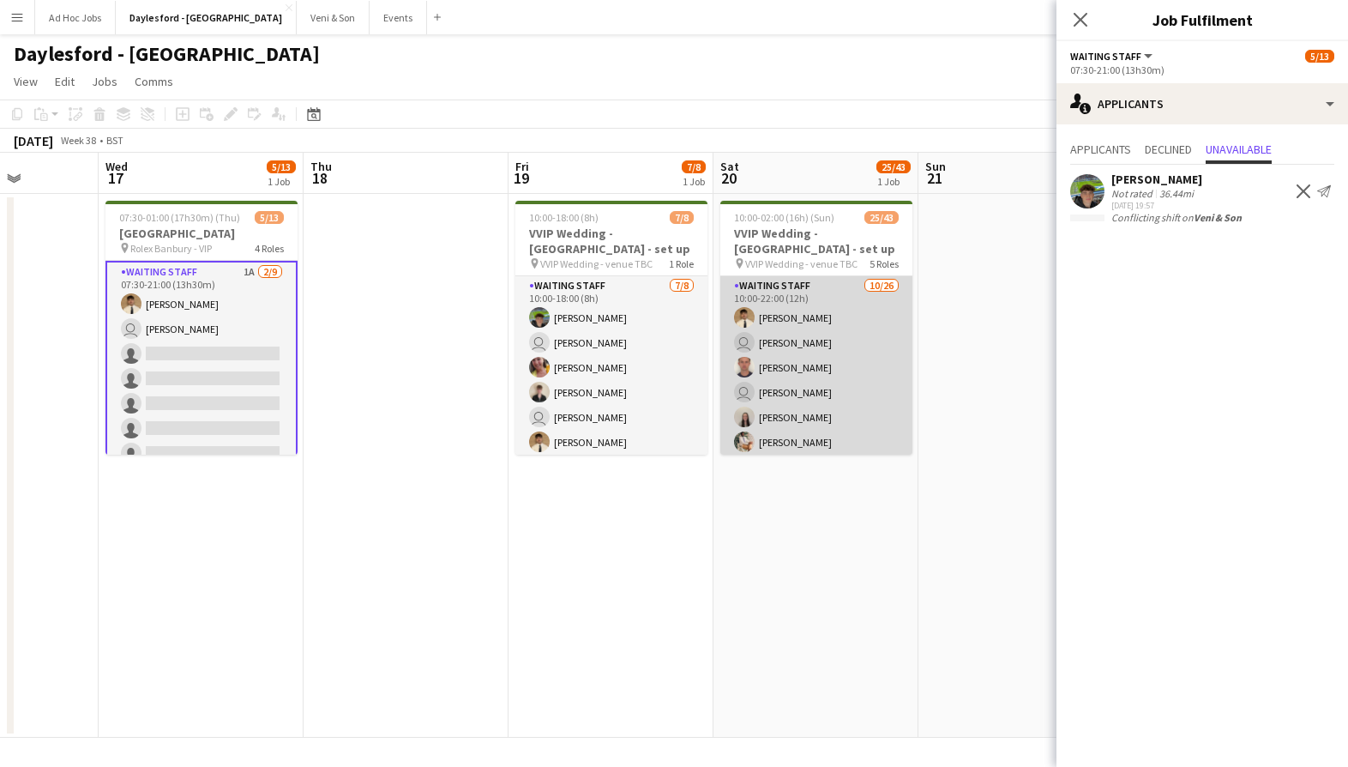
scroll to position [0, 515]
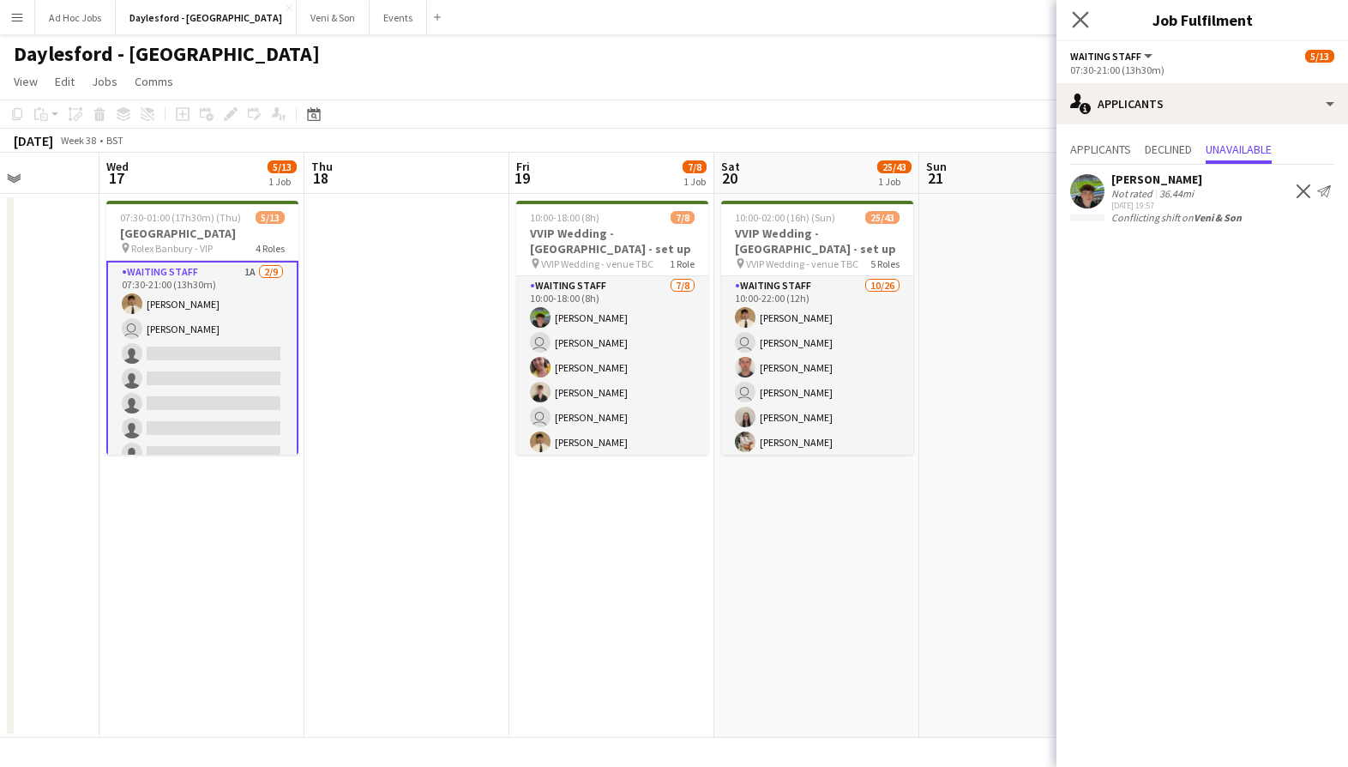
click at [1089, 23] on app-icon "Close pop-in" at bounding box center [1081, 20] width 25 height 25
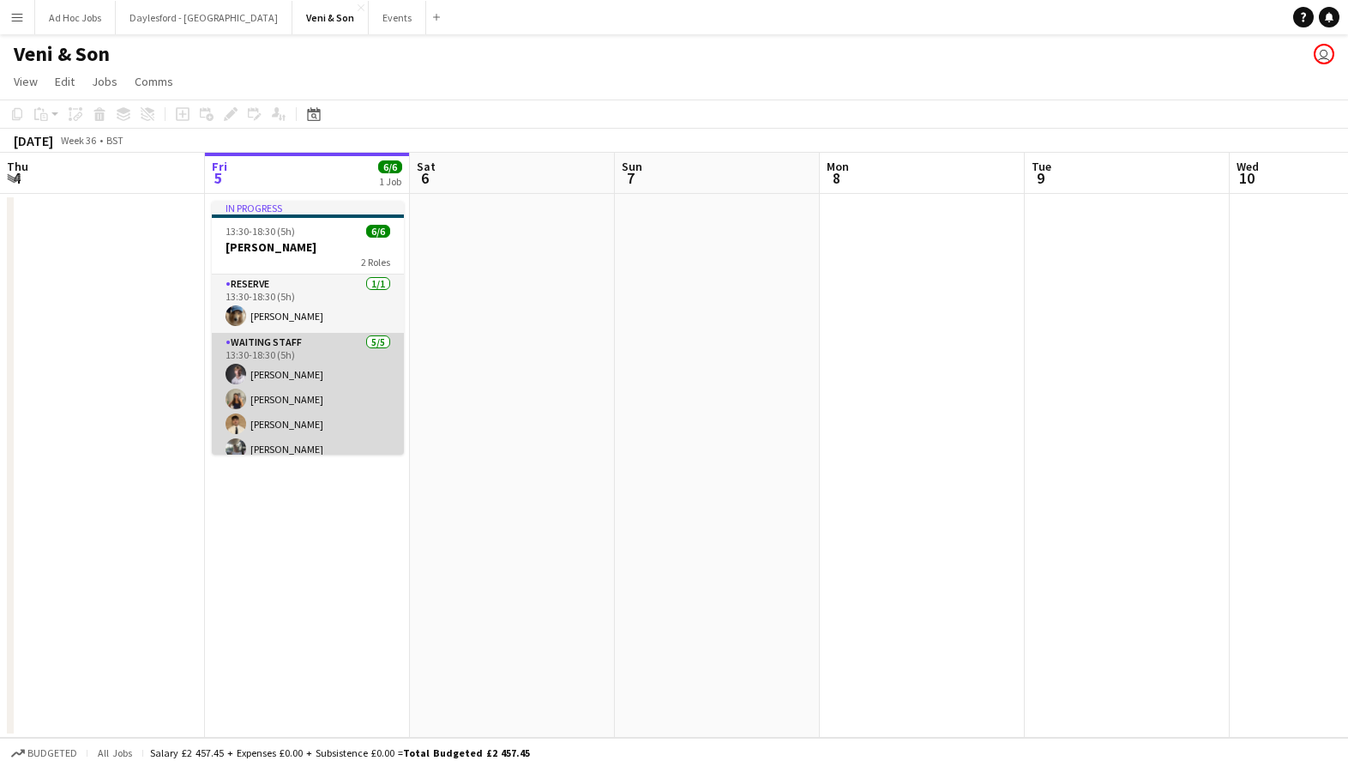
click at [304, 371] on app-card-role "Waiting Staff [DATE] 13:30-18:30 (5h) [PERSON_NAME] [PERSON_NAME] [PERSON_NAME]…" at bounding box center [308, 412] width 192 height 158
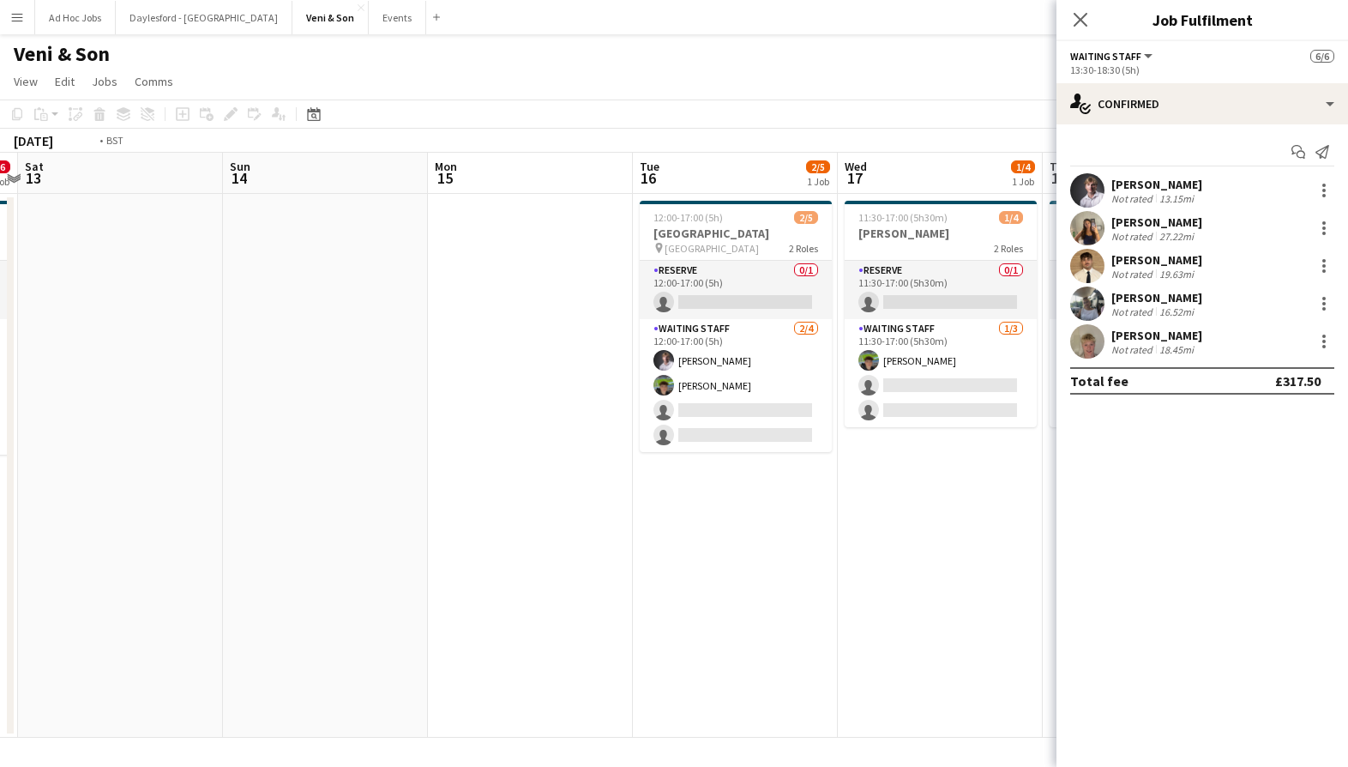
scroll to position [0, 457]
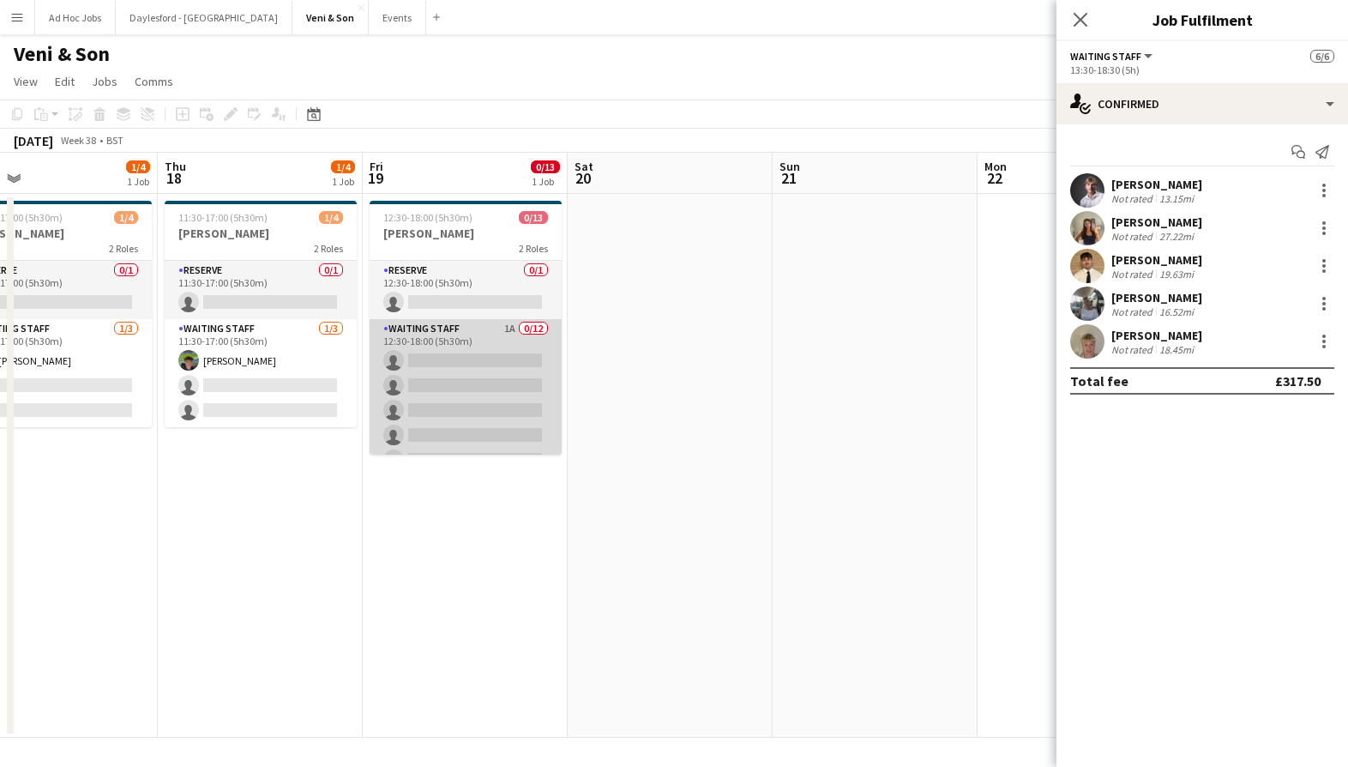
click at [472, 333] on app-card-role "Waiting Staff 1A 0/12 12:30-18:00 (5h30m) single-neutral-actions single-neutral…" at bounding box center [466, 485] width 192 height 332
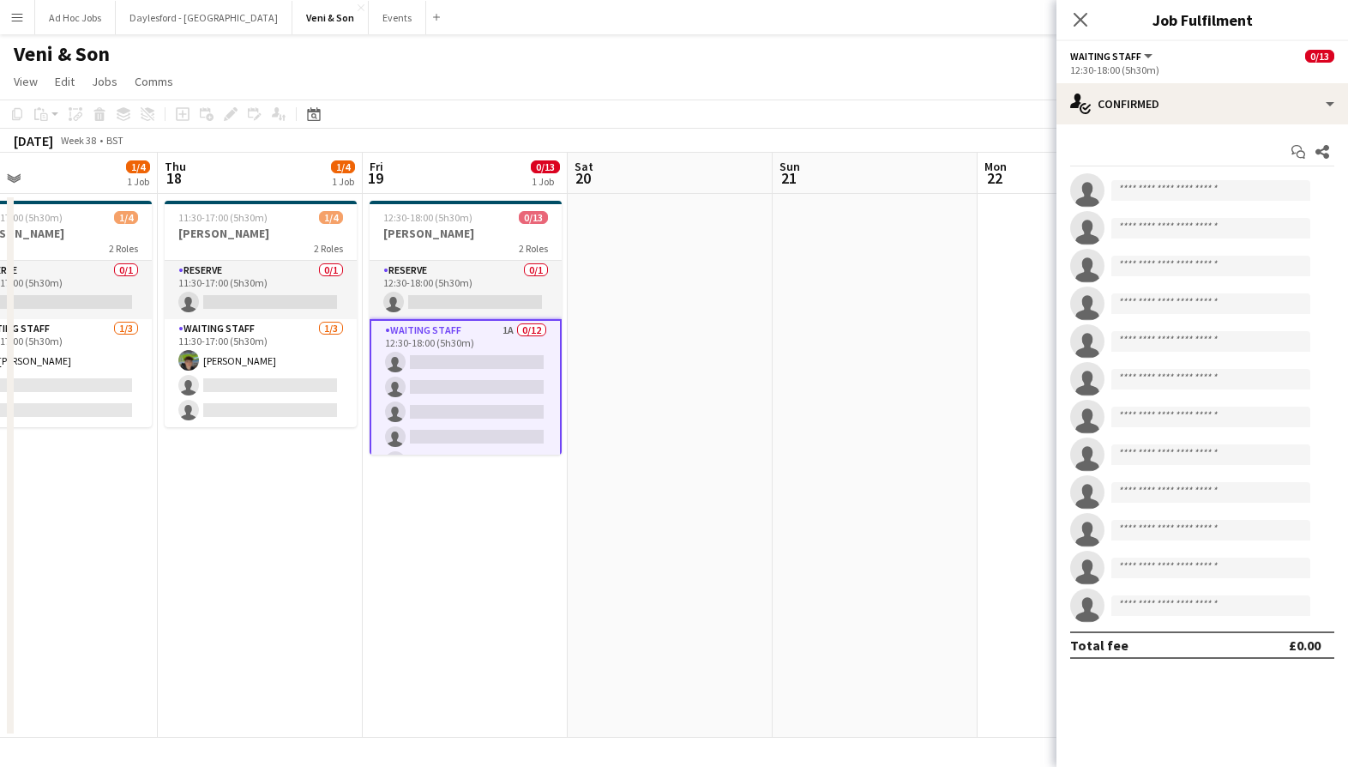
scroll to position [0, 459]
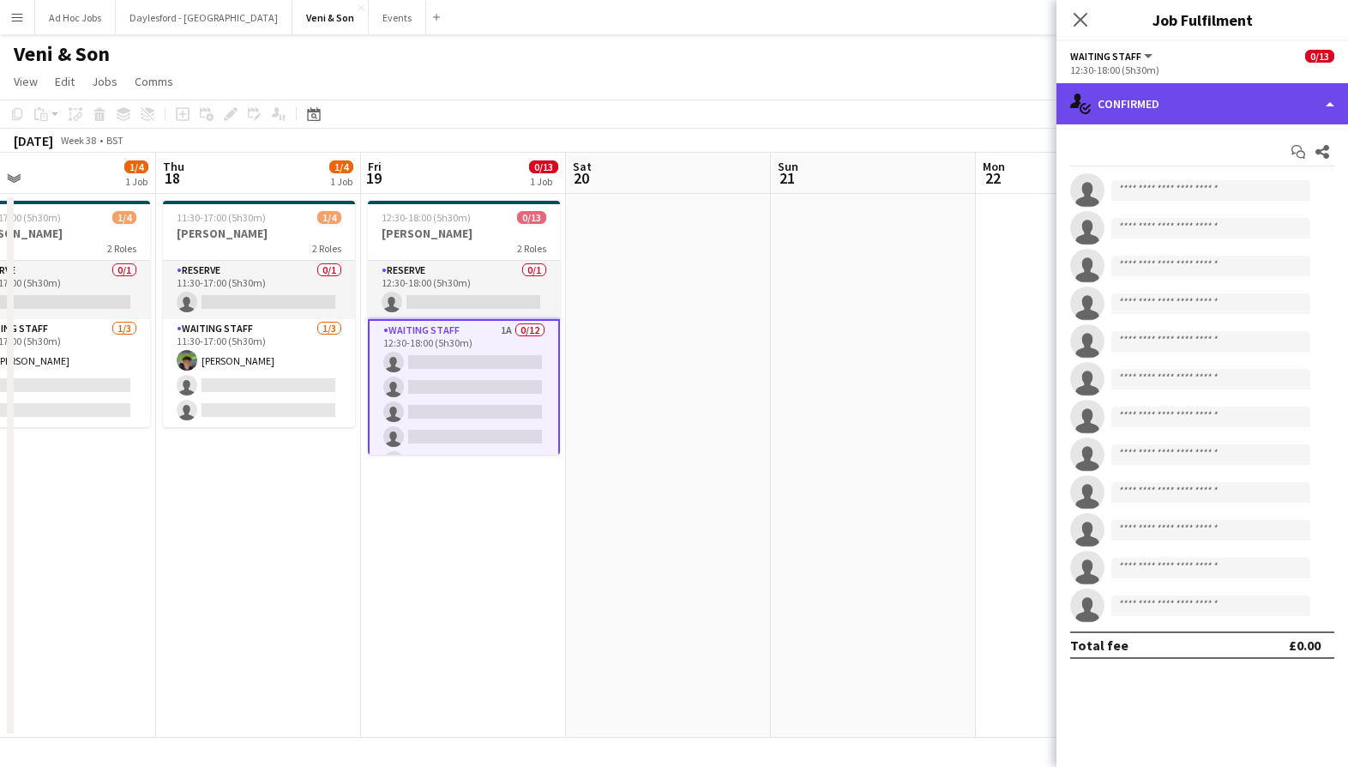
click at [1185, 99] on div "single-neutral-actions-check-2 Confirmed" at bounding box center [1203, 103] width 292 height 41
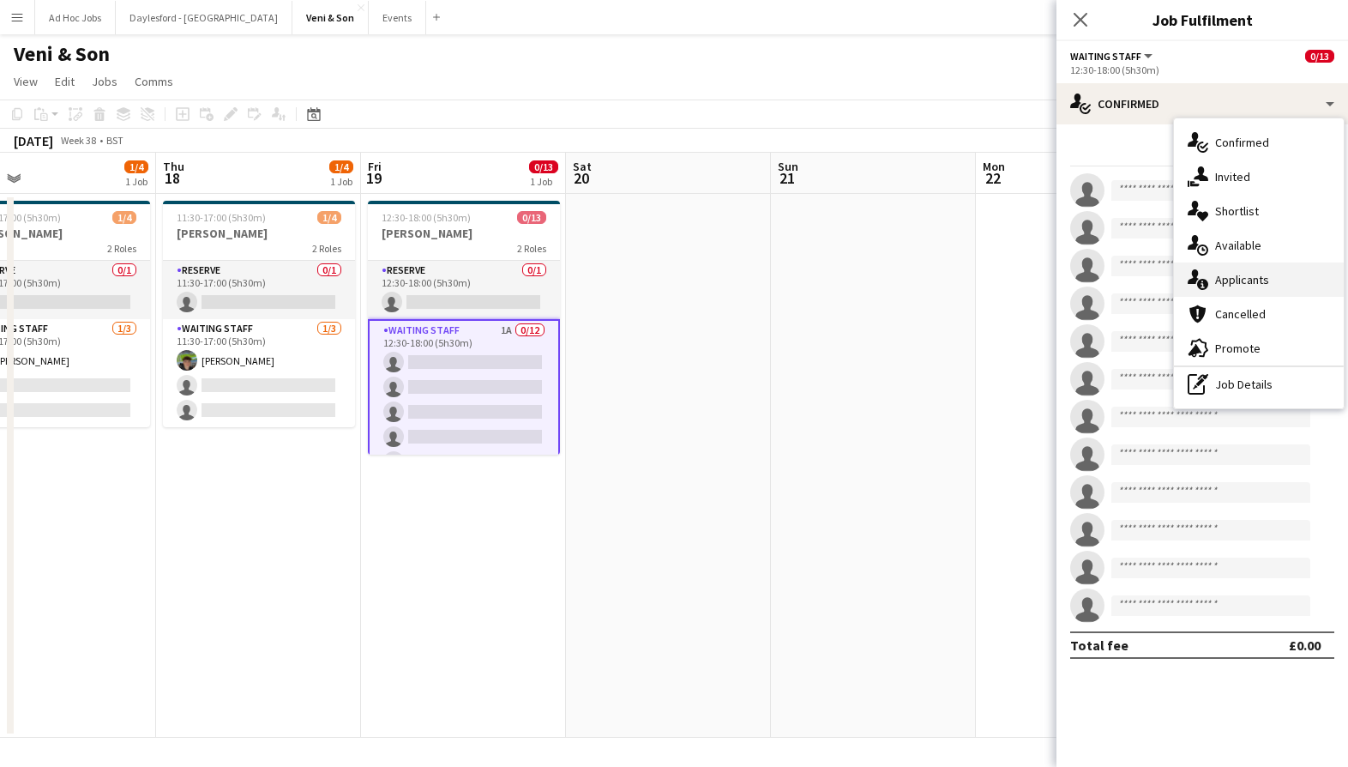
click at [1236, 274] on span "Applicants" at bounding box center [1242, 279] width 54 height 15
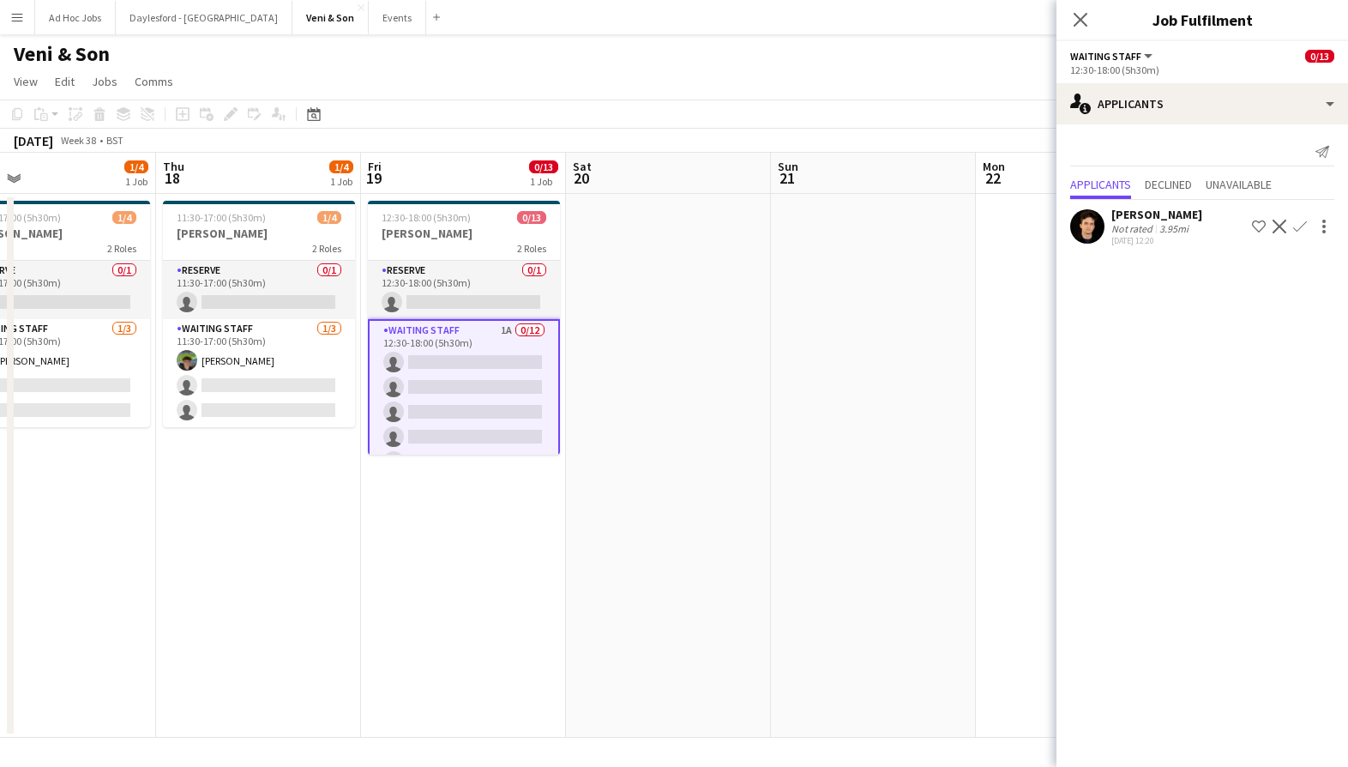
scroll to position [0, 0]
click at [1300, 229] on app-icon "Confirm" at bounding box center [1300, 227] width 14 height 14
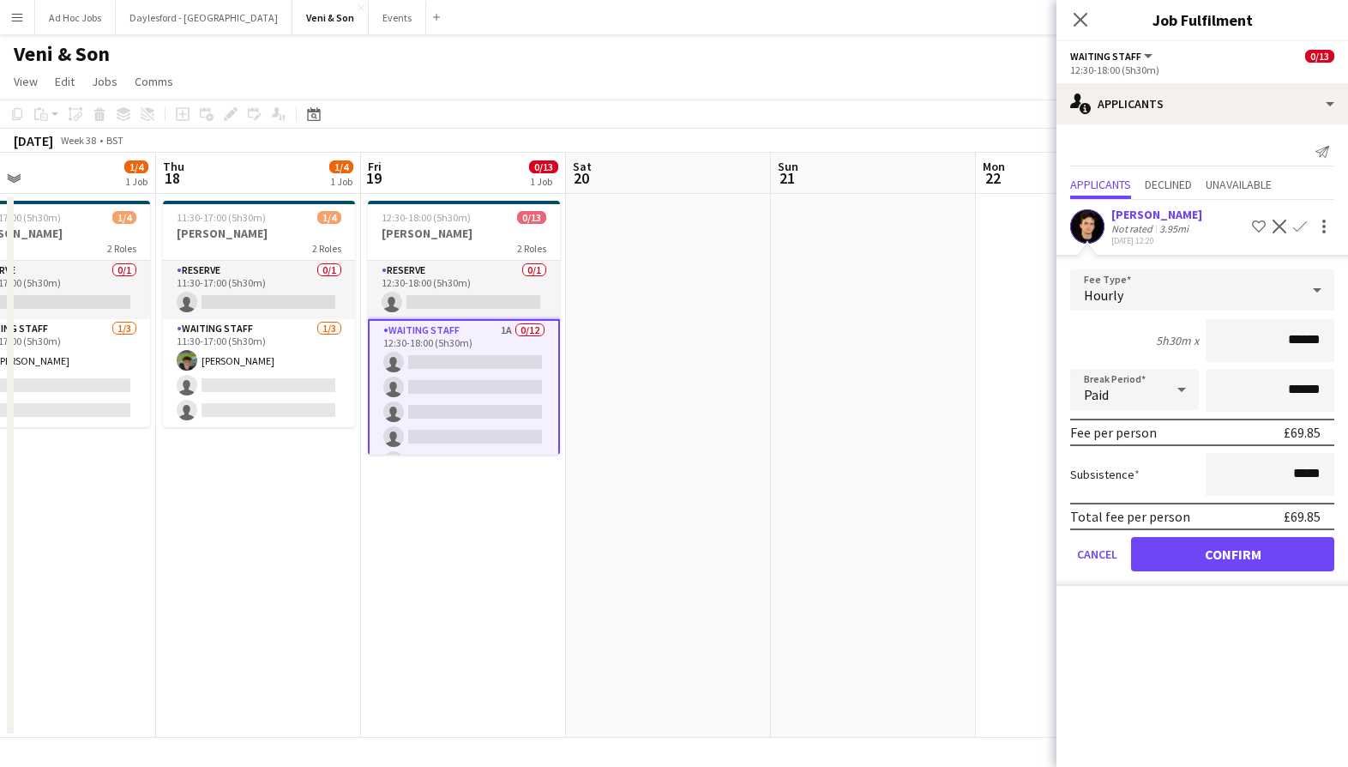
click at [1254, 549] on button "Confirm" at bounding box center [1232, 554] width 203 height 34
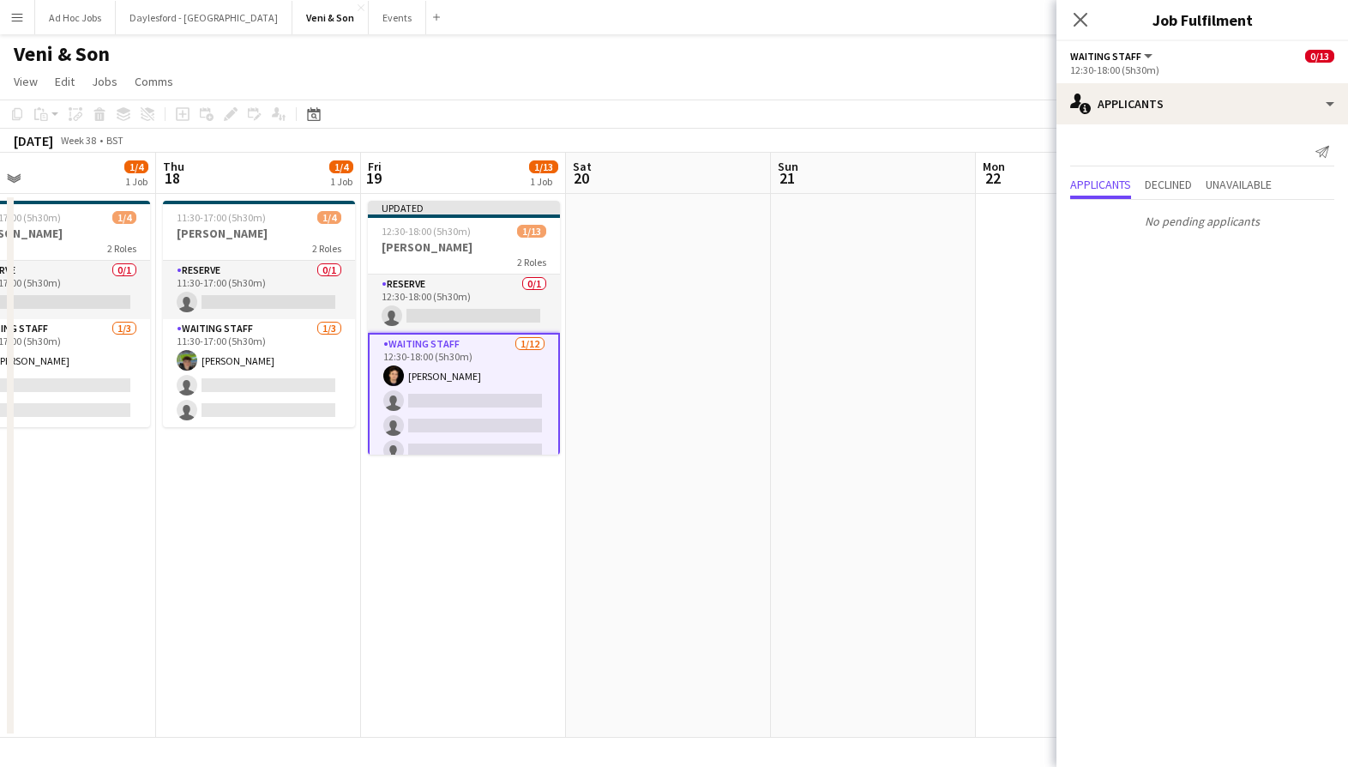
click at [856, 396] on app-date-cell at bounding box center [873, 466] width 205 height 544
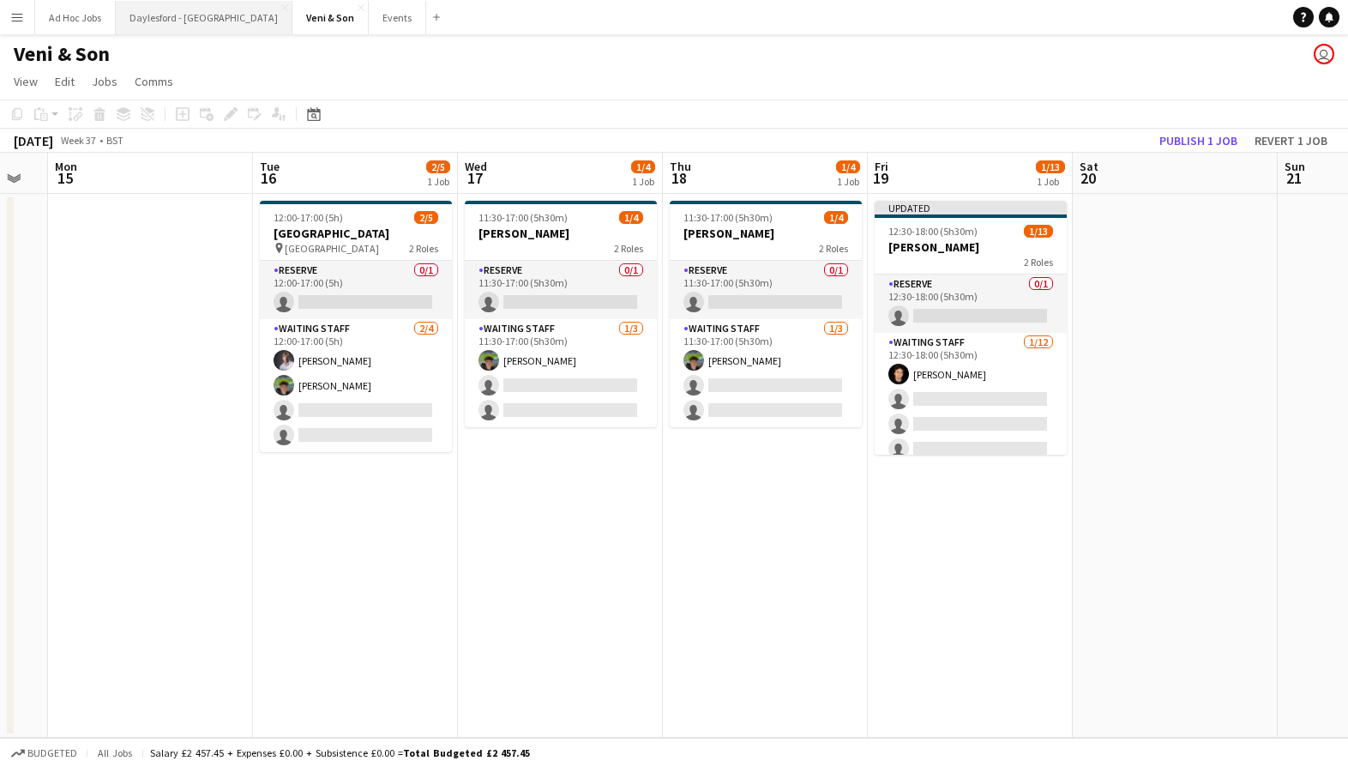
click at [202, 23] on button "Daylesford - [GEOGRAPHIC_DATA] Close" at bounding box center [204, 17] width 177 height 33
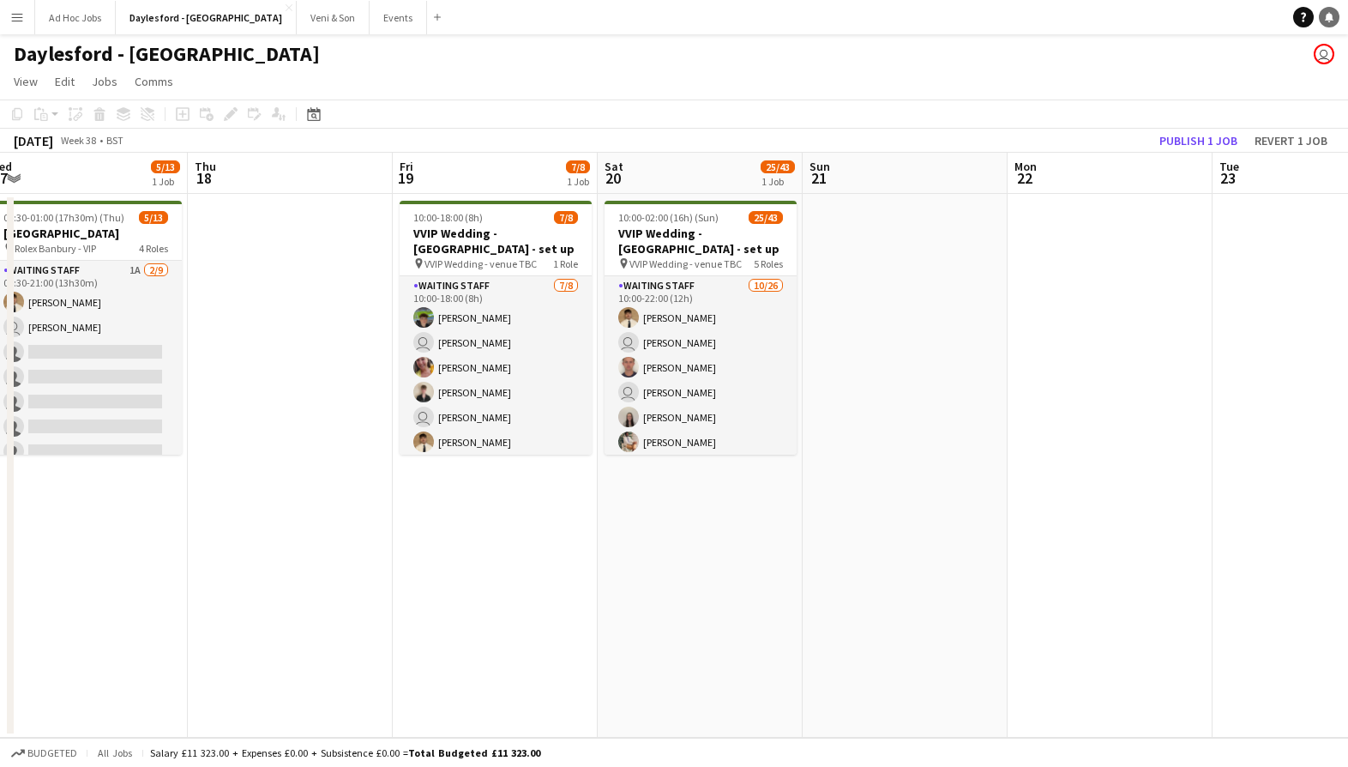
click at [1338, 18] on link "Notifications" at bounding box center [1329, 17] width 21 height 21
